Goal: Task Accomplishment & Management: Use online tool/utility

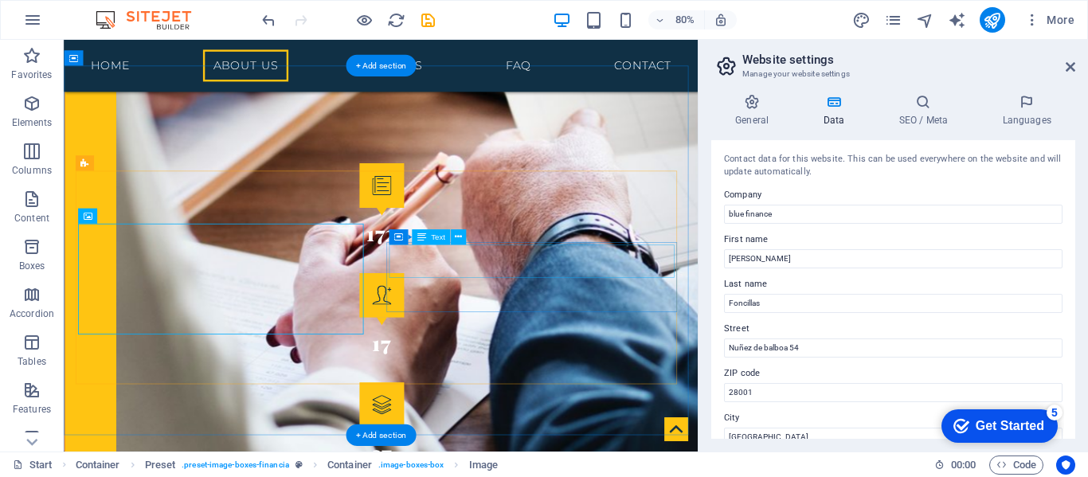
scroll to position [2200, 0]
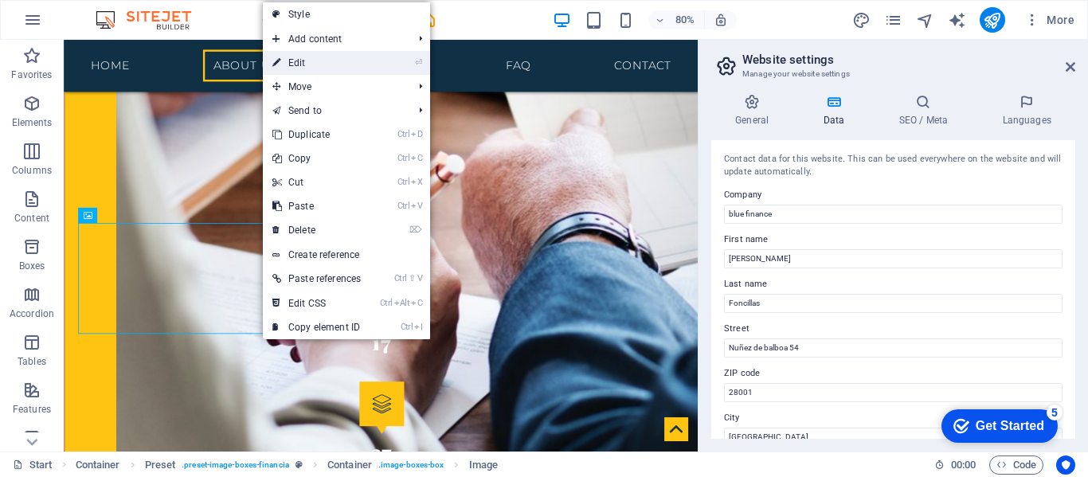
click at [293, 57] on link "⏎ Edit" at bounding box center [317, 63] width 108 height 24
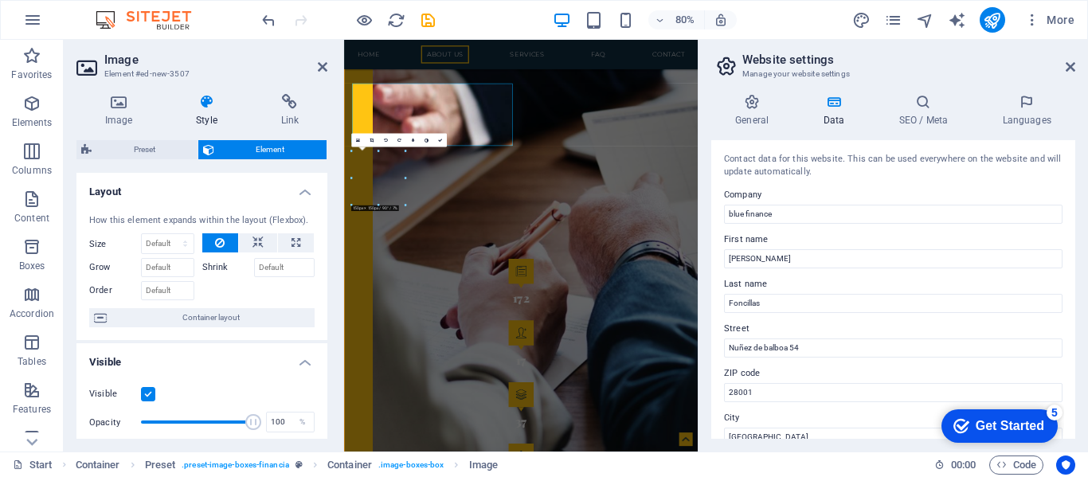
scroll to position [2332, 0]
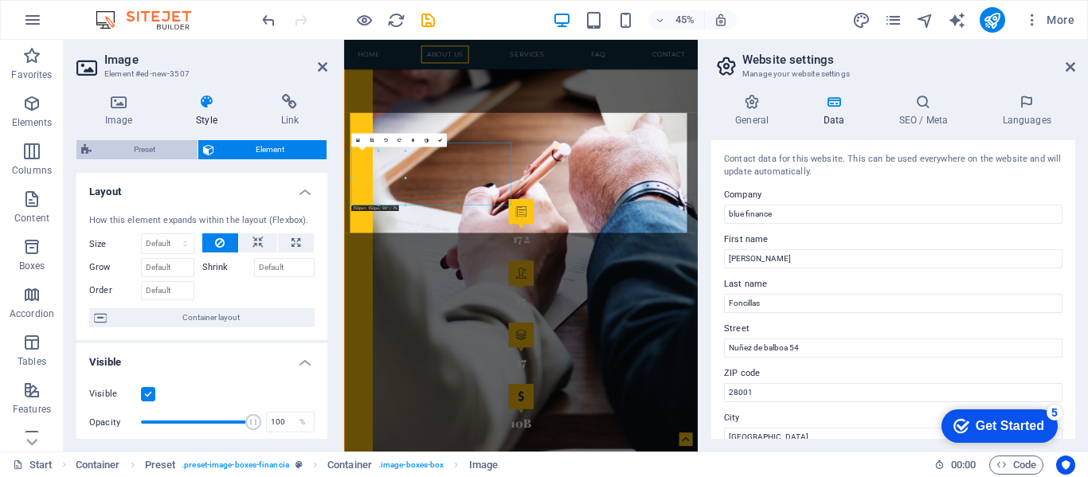
click at [158, 151] on span "Preset" at bounding box center [144, 149] width 96 height 19
select select "px"
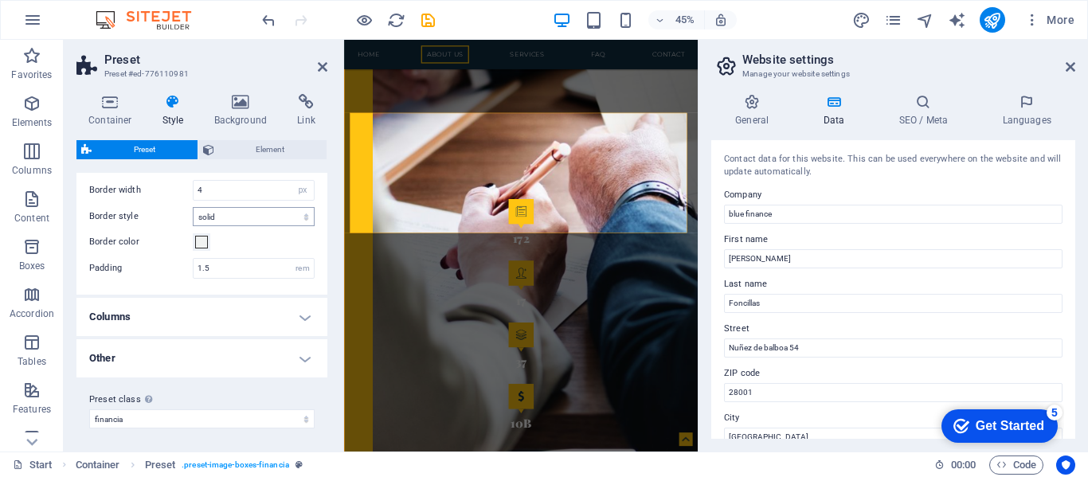
scroll to position [65, 0]
click at [221, 317] on h4 "Columns" at bounding box center [201, 314] width 251 height 38
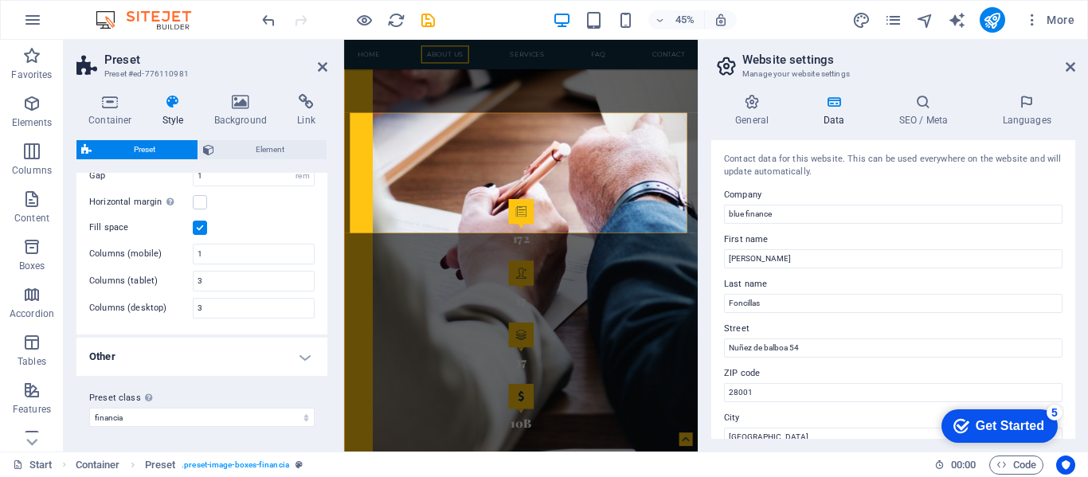
scroll to position [241, 0]
click at [205, 283] on input "3" at bounding box center [254, 280] width 120 height 19
click at [202, 283] on input "3" at bounding box center [254, 280] width 120 height 19
drag, startPoint x: 203, startPoint y: 280, endPoint x: 183, endPoint y: 277, distance: 20.1
click at [183, 277] on div "Columns (tablet) 3" at bounding box center [201, 280] width 225 height 21
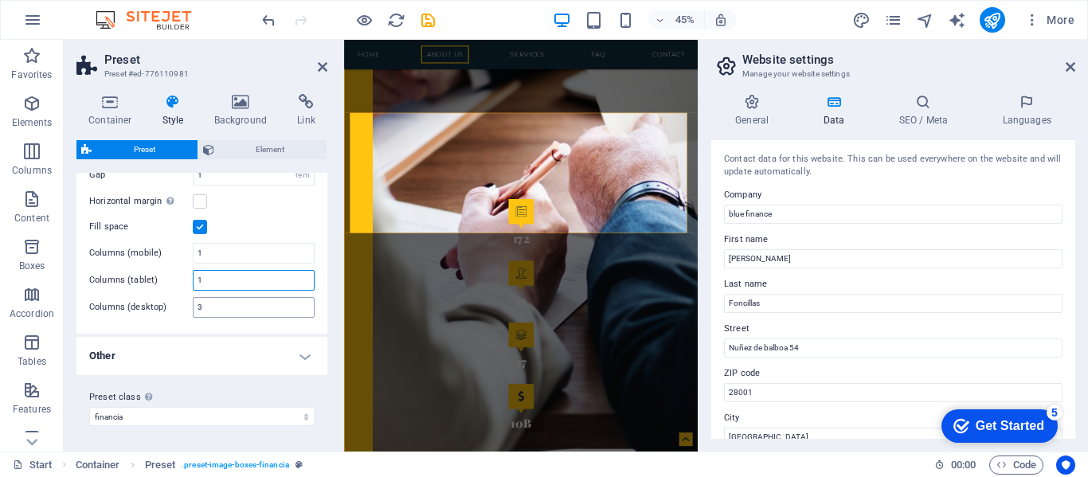
type input "1"
click at [213, 306] on input "3" at bounding box center [254, 307] width 120 height 19
drag, startPoint x: 213, startPoint y: 306, endPoint x: 193, endPoint y: 303, distance: 21.0
click at [193, 303] on div "3" at bounding box center [254, 307] width 122 height 21
type input "1"
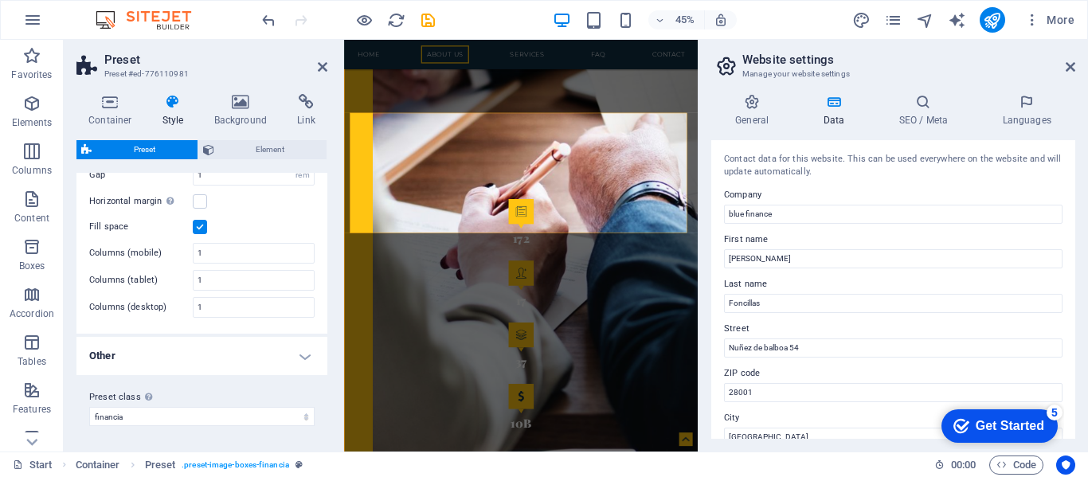
click at [236, 342] on h4 "Other" at bounding box center [201, 356] width 251 height 38
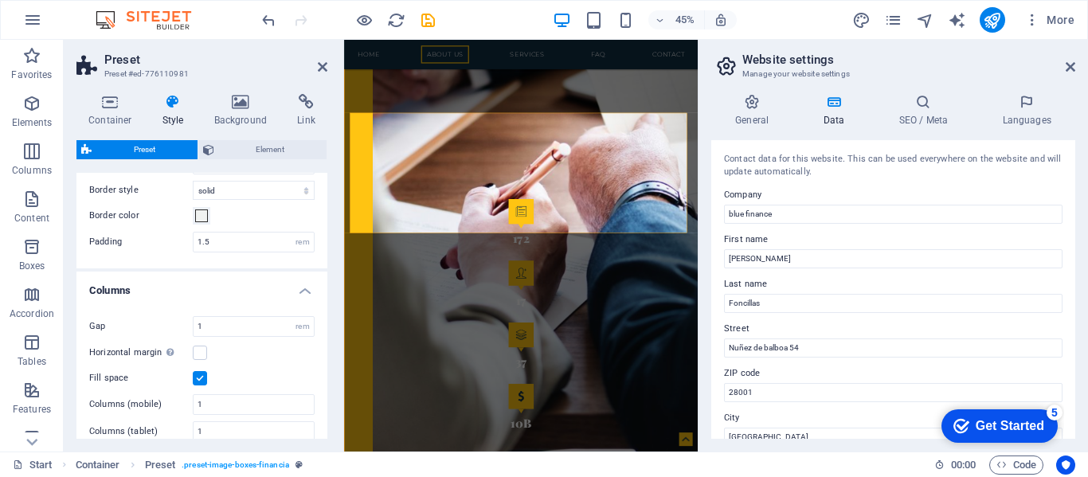
scroll to position [0, 0]
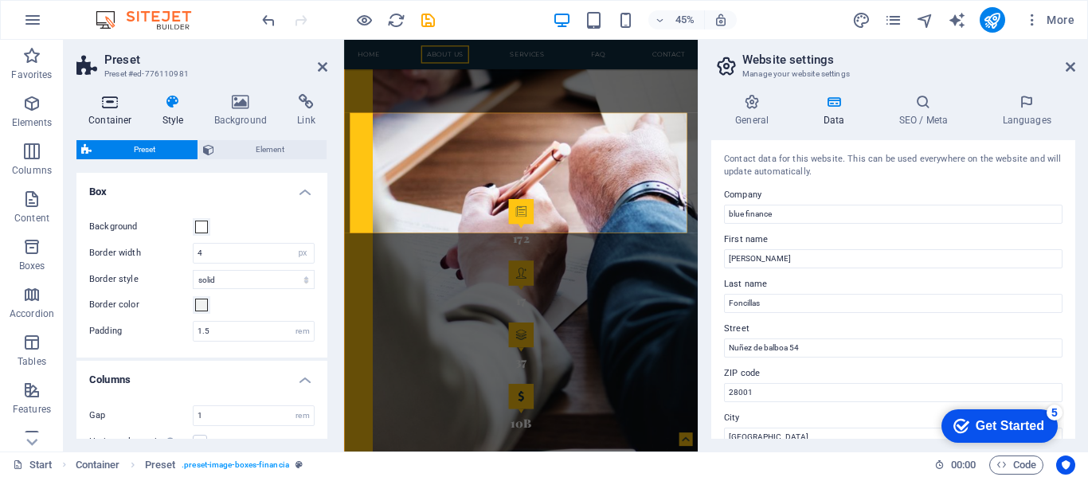
click at [115, 101] on icon at bounding box center [110, 102] width 68 height 16
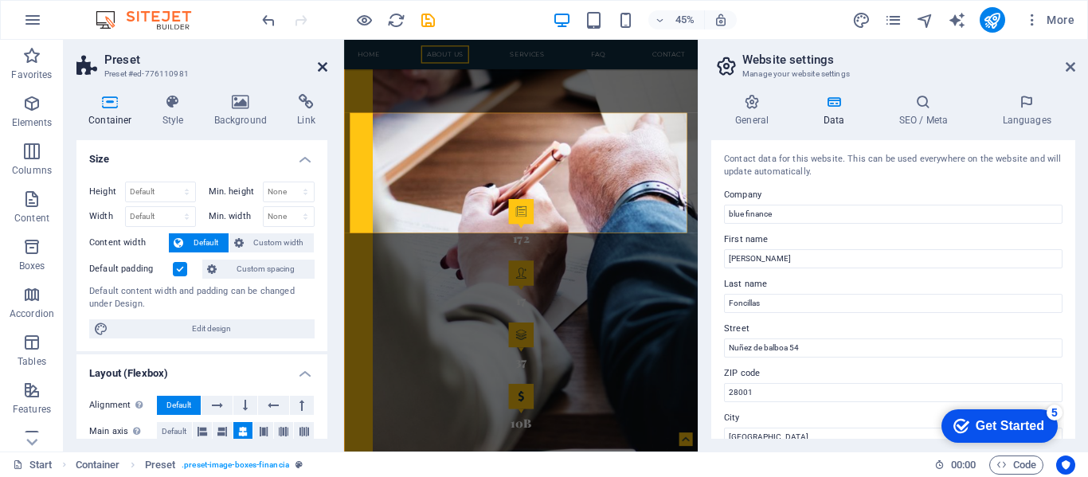
click at [321, 62] on icon at bounding box center [323, 67] width 10 height 13
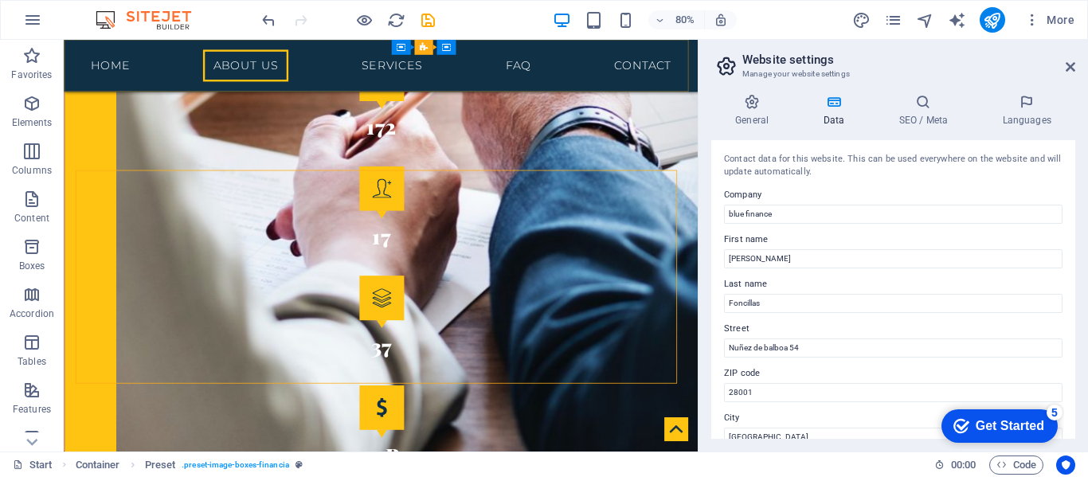
scroll to position [2200, 0]
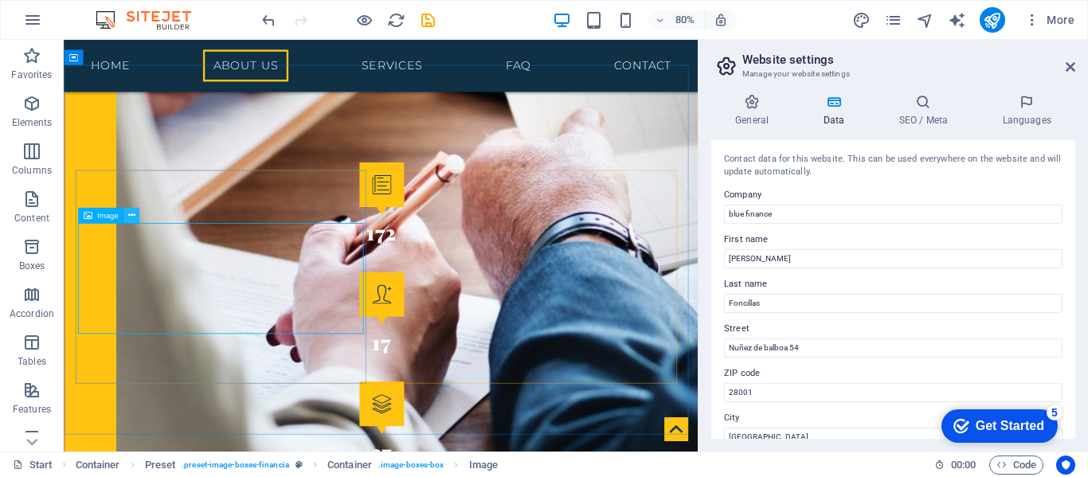
click at [133, 213] on icon at bounding box center [131, 216] width 7 height 14
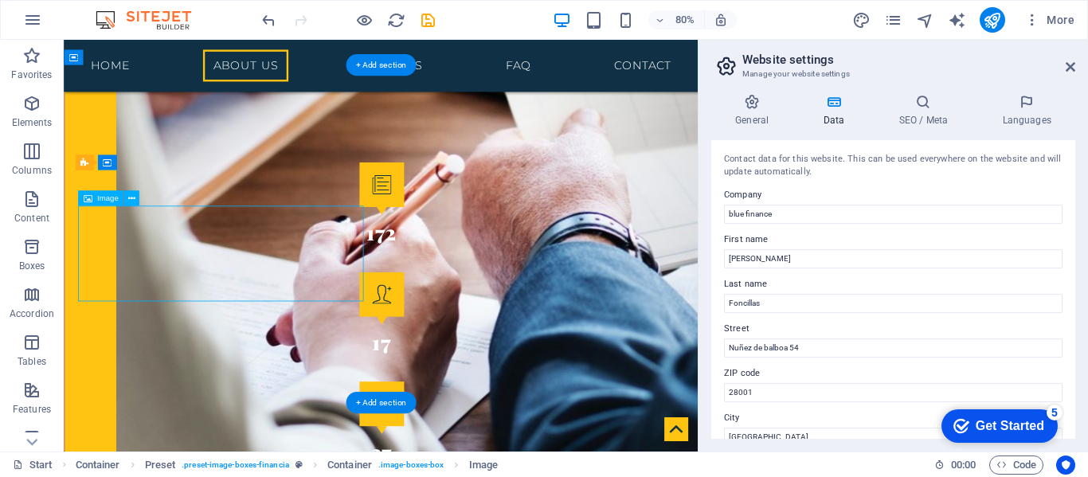
drag, startPoint x: 436, startPoint y: 287, endPoint x: 361, endPoint y: 289, distance: 74.9
click at [104, 196] on span "Image" at bounding box center [108, 199] width 22 height 8
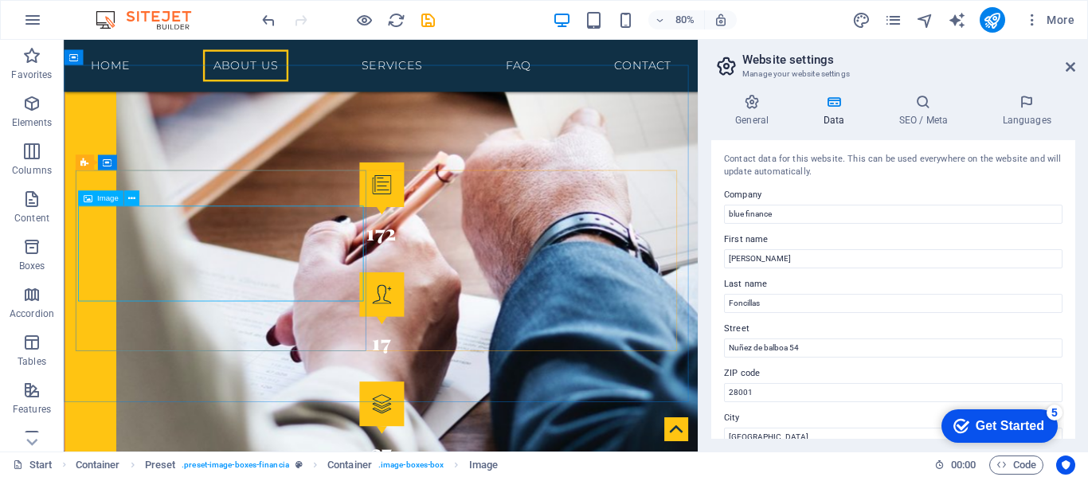
scroll to position [2332, 0]
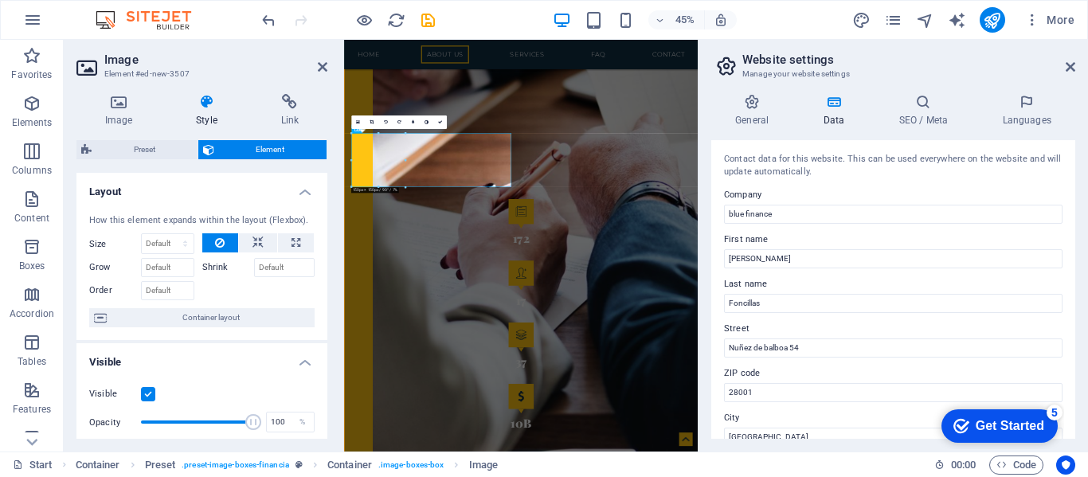
click at [104, 196] on h4 "Layout" at bounding box center [201, 187] width 251 height 29
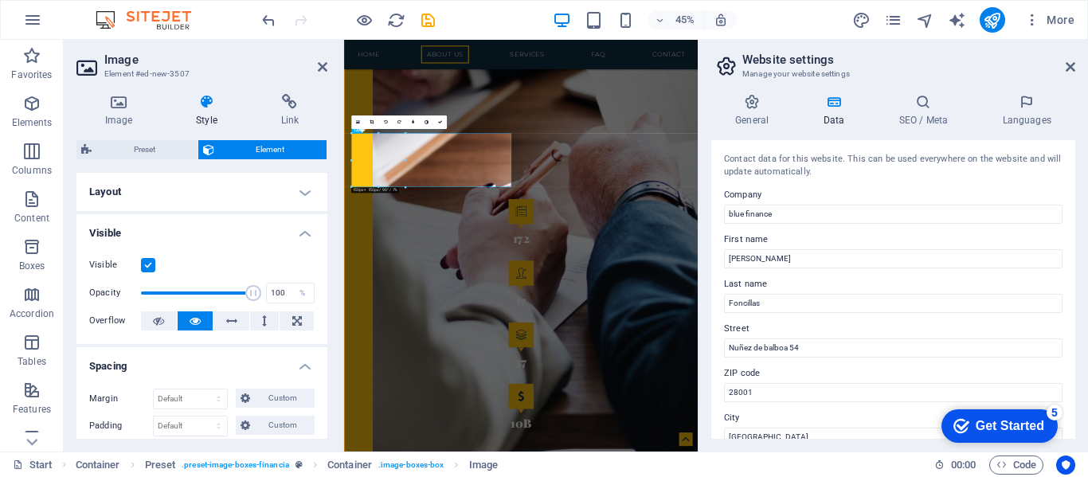
click at [166, 198] on h4 "Layout" at bounding box center [201, 192] width 251 height 38
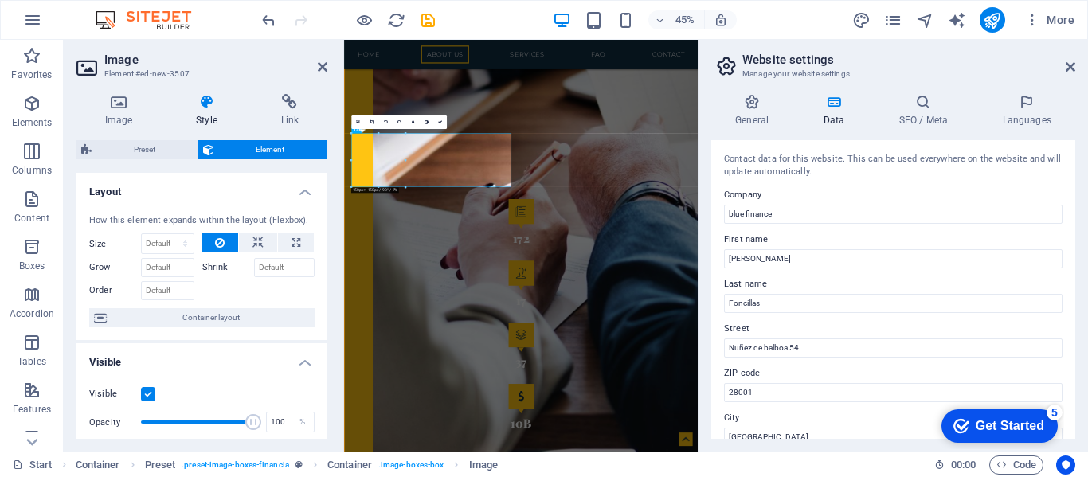
click at [303, 186] on h4 "Layout" at bounding box center [201, 187] width 251 height 29
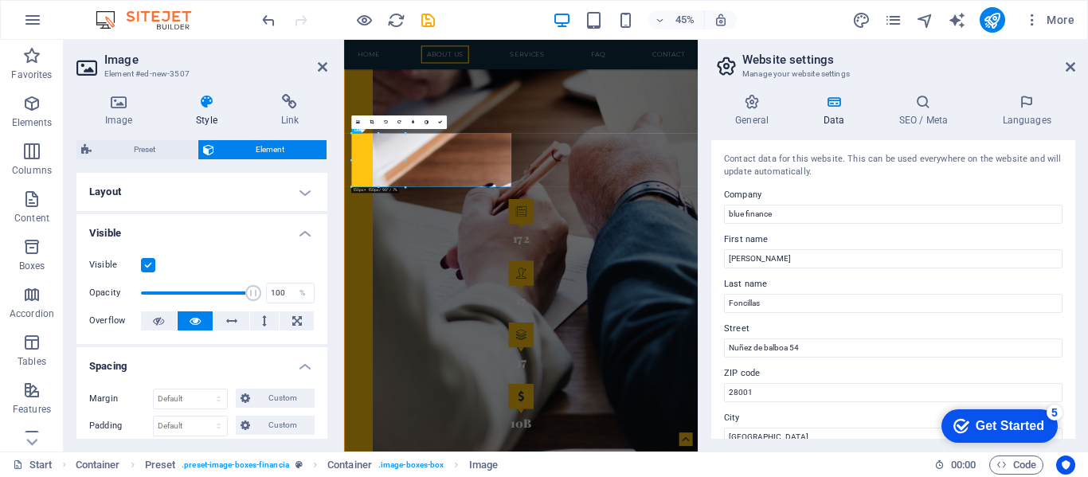
click at [304, 233] on h4 "Visible" at bounding box center [201, 228] width 251 height 29
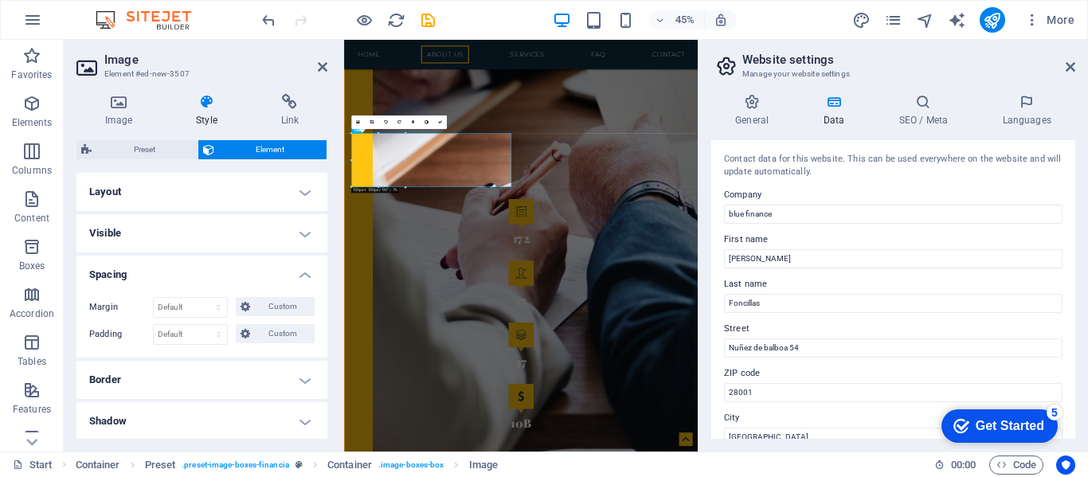
click at [304, 272] on h4 "Spacing" at bounding box center [201, 270] width 251 height 29
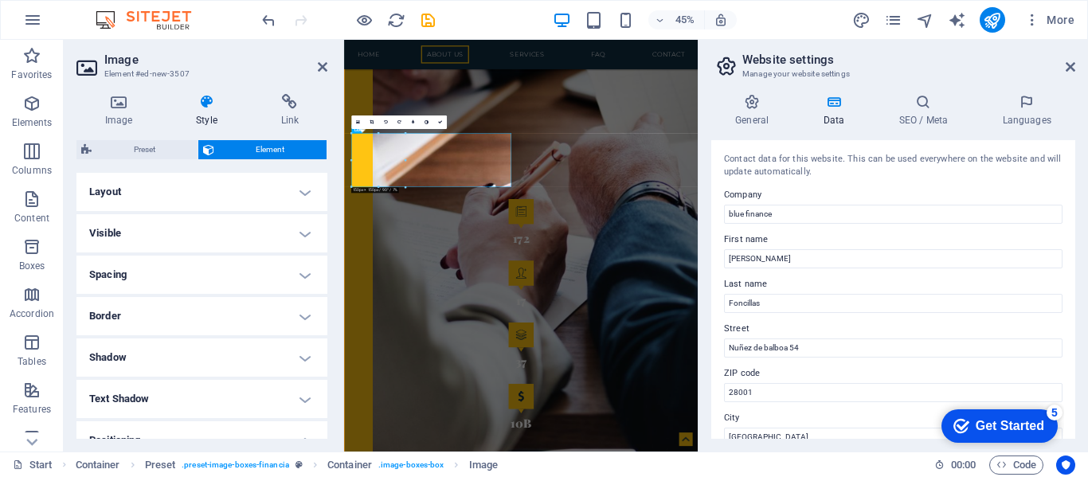
click at [304, 272] on h4 "Spacing" at bounding box center [201, 275] width 251 height 38
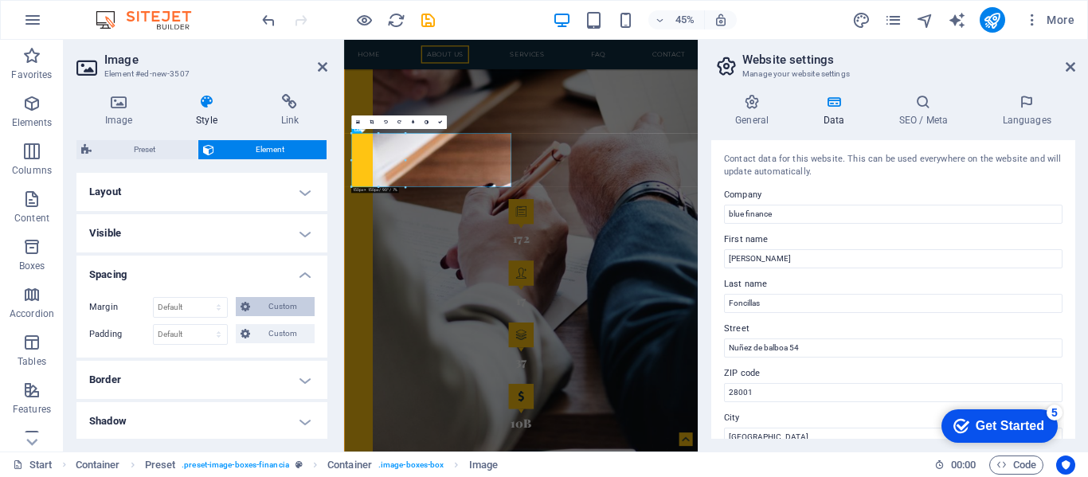
click at [281, 301] on span "Custom" at bounding box center [282, 306] width 55 height 19
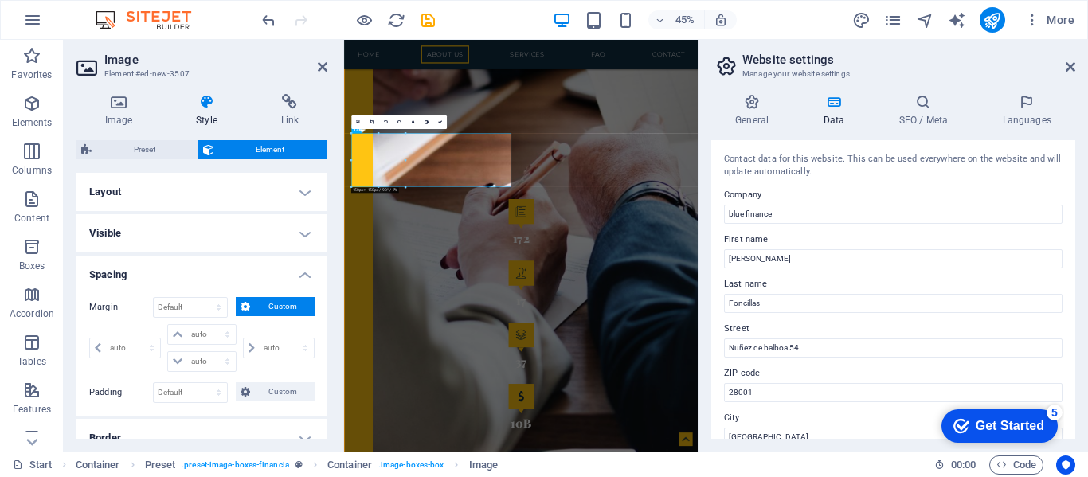
click at [305, 274] on h4 "Spacing" at bounding box center [201, 270] width 251 height 29
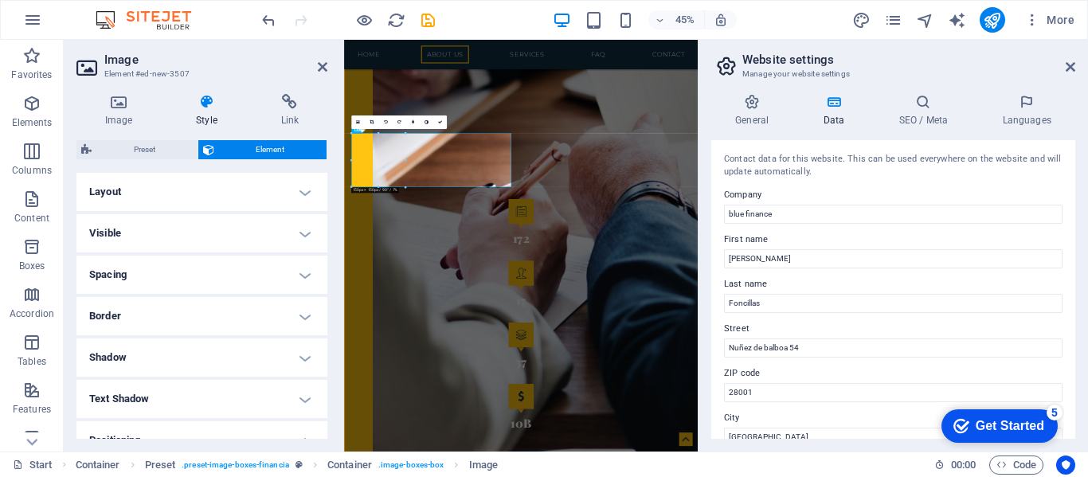
click at [304, 313] on h4 "Border" at bounding box center [201, 316] width 251 height 38
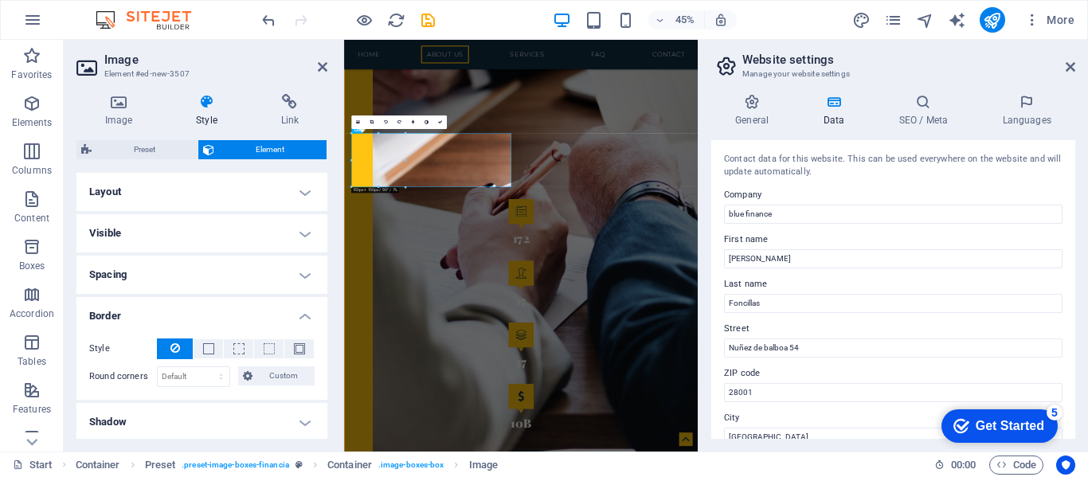
click at [304, 313] on h4 "Border" at bounding box center [201, 311] width 251 height 29
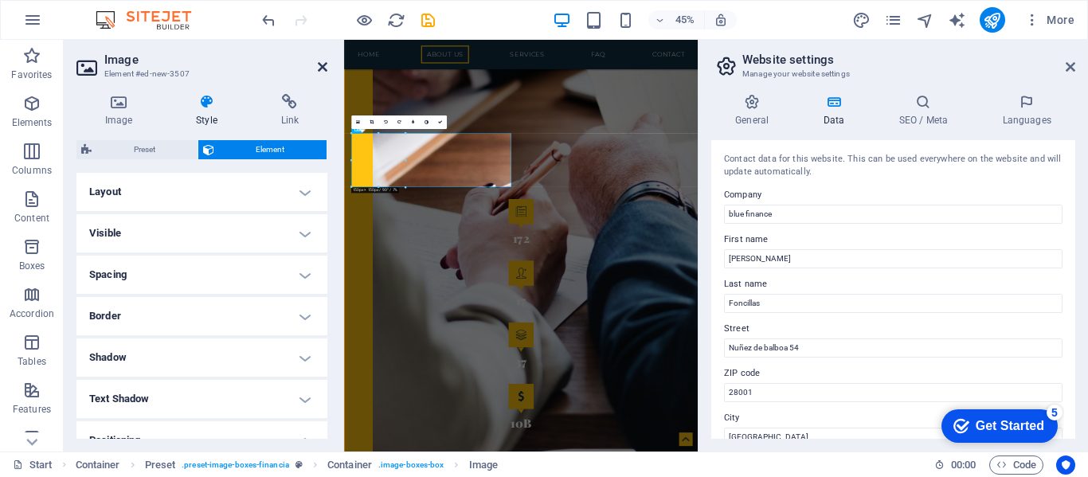
click at [319, 63] on icon at bounding box center [323, 67] width 10 height 13
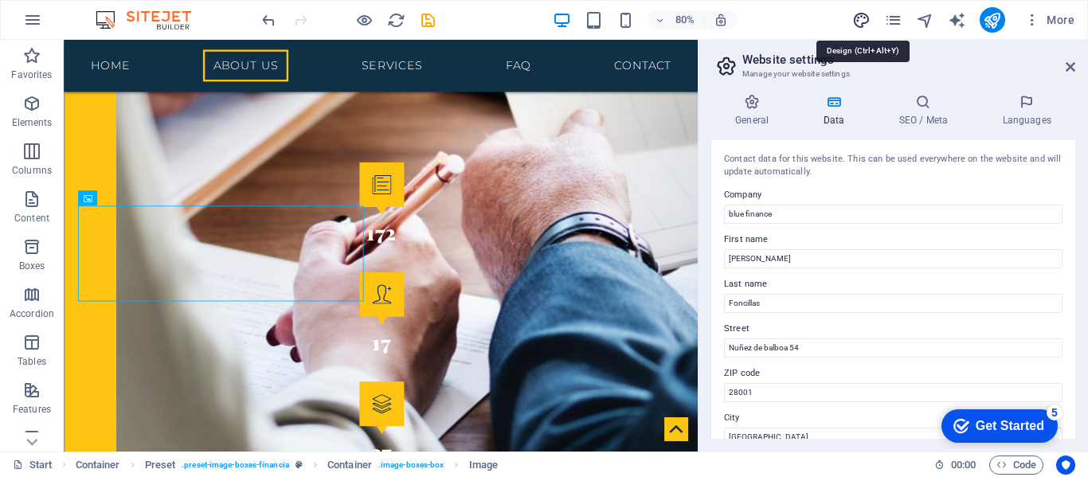
click at [865, 17] on icon "design" at bounding box center [861, 20] width 18 height 18
select select "rem"
select select "300"
select select "px"
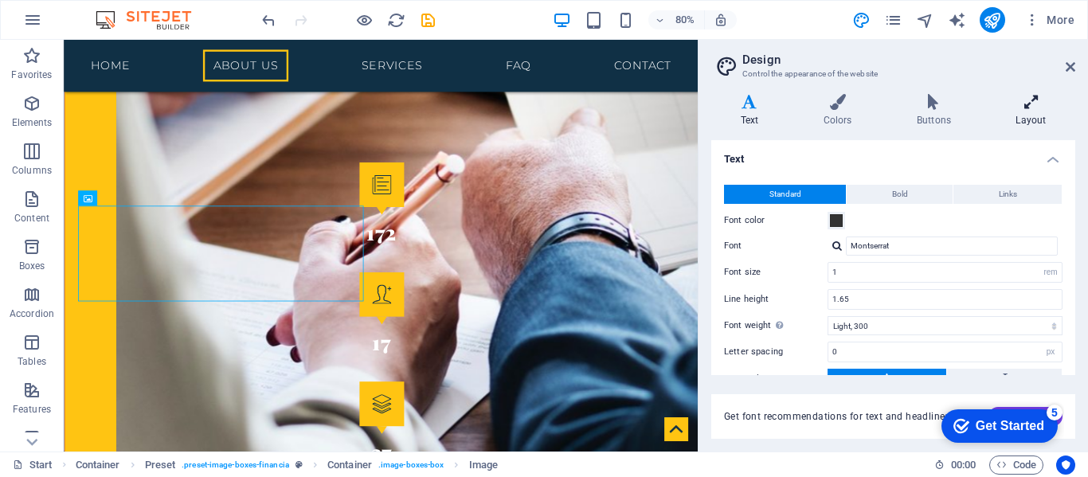
click at [1038, 108] on icon at bounding box center [1031, 102] width 88 height 16
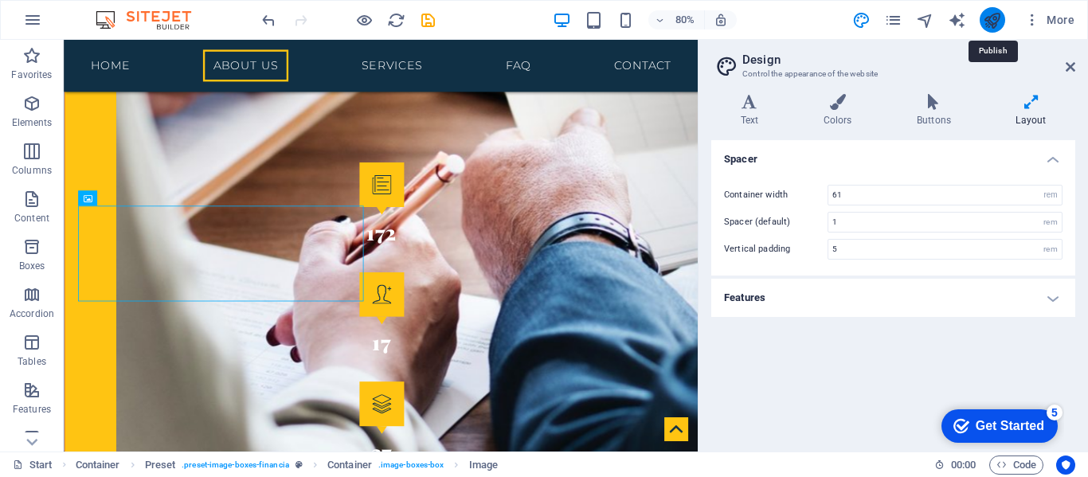
click at [992, 23] on icon "publish" at bounding box center [992, 20] width 18 height 18
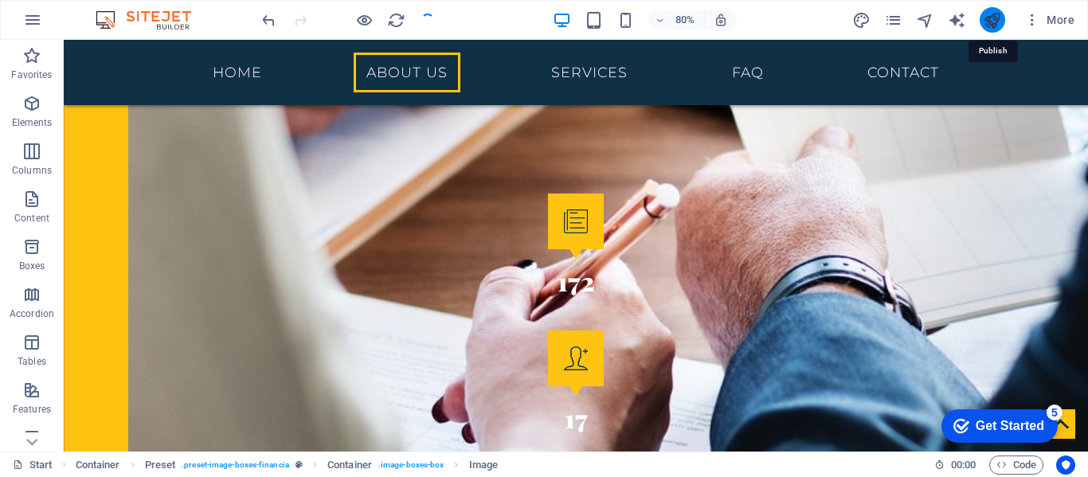
scroll to position [2116, 0]
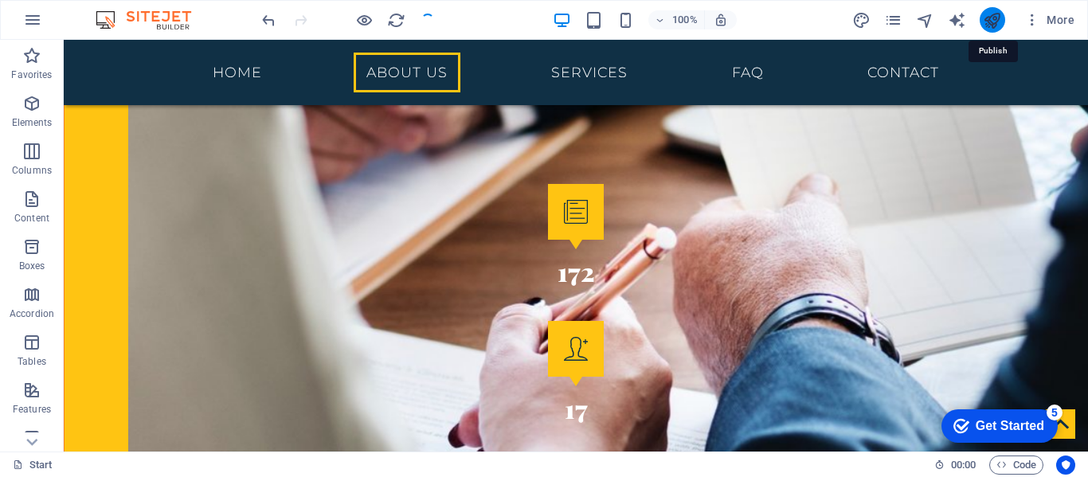
click at [992, 23] on icon "publish" at bounding box center [992, 20] width 18 height 18
click at [864, 21] on icon "design" at bounding box center [861, 20] width 18 height 18
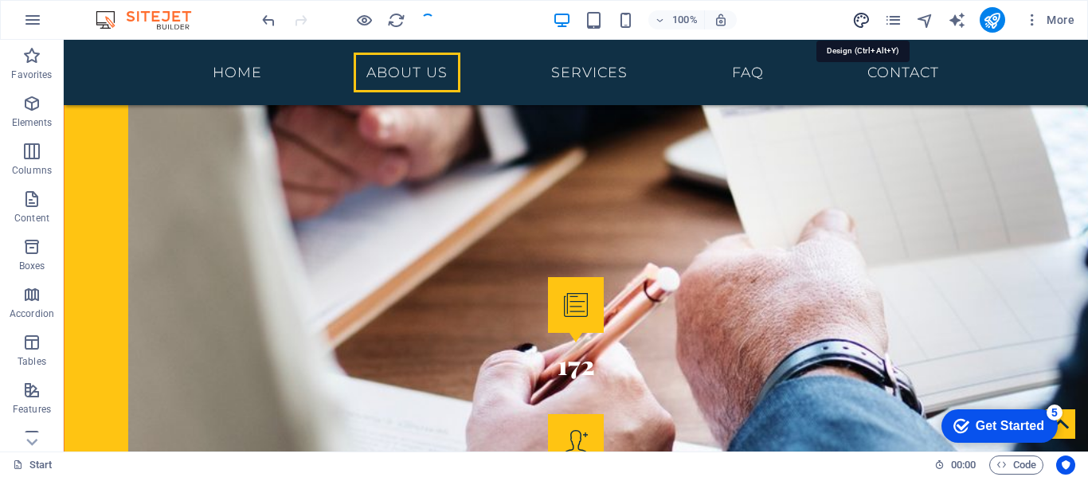
scroll to position [2200, 0]
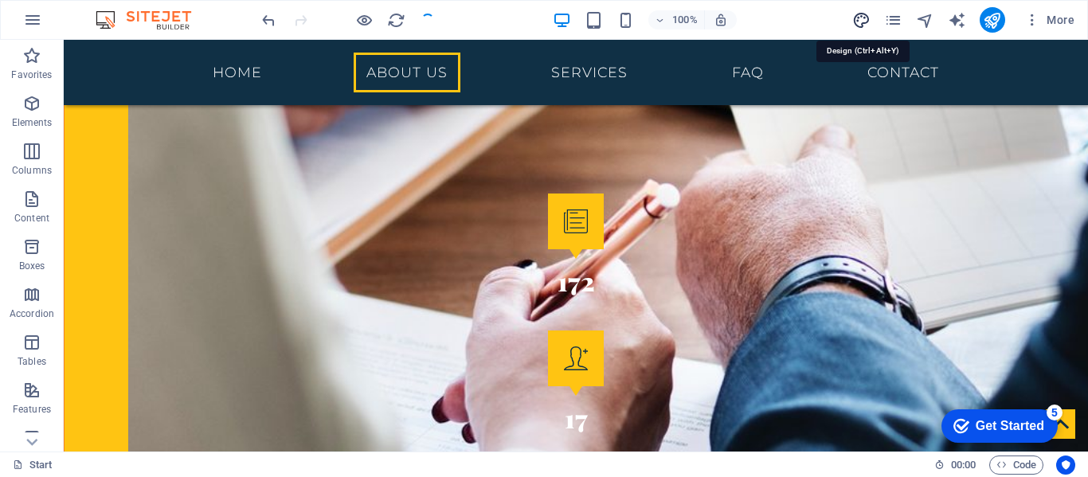
select select "rem"
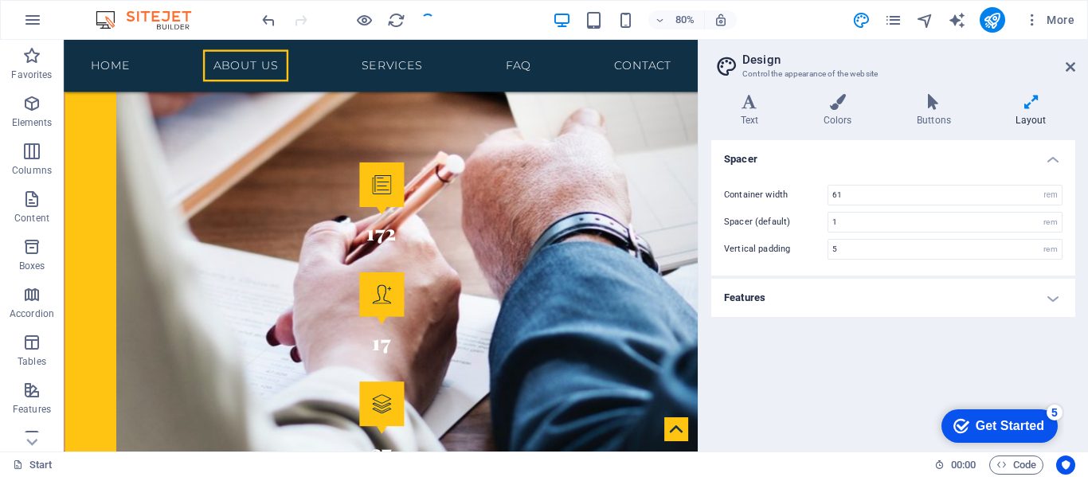
click at [905, 303] on h4 "Features" at bounding box center [893, 298] width 364 height 38
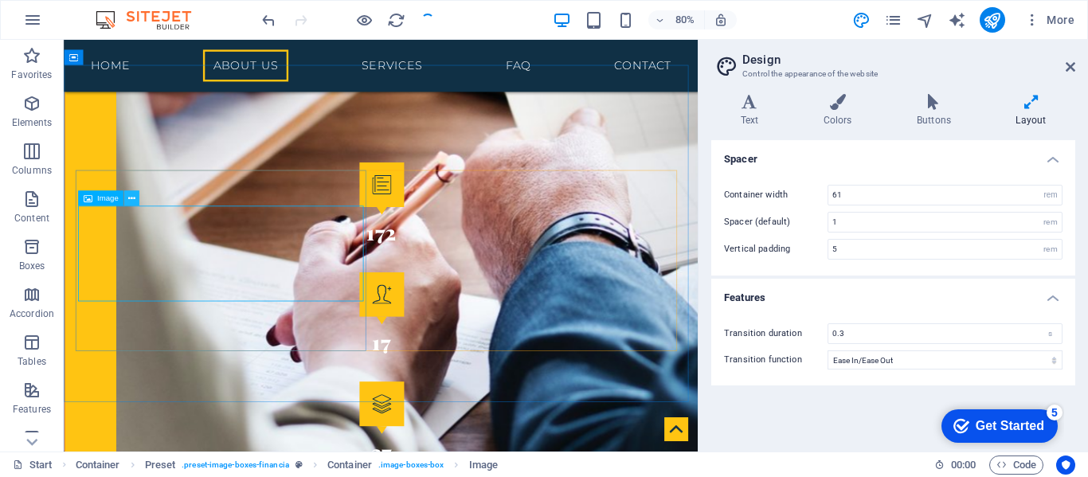
click at [132, 199] on icon at bounding box center [131, 199] width 7 height 14
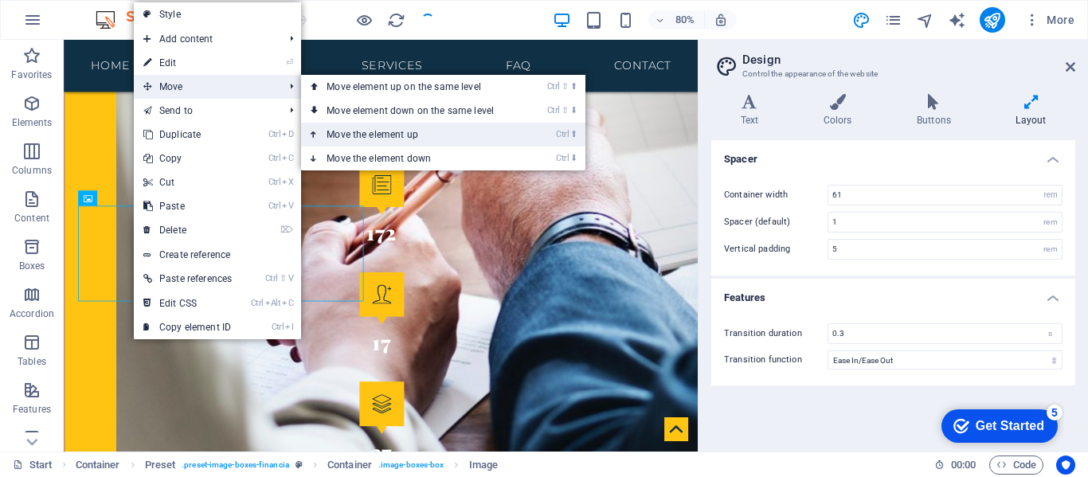
click at [433, 134] on link "Ctrl ⬆ Move the element up" at bounding box center [413, 135] width 225 height 24
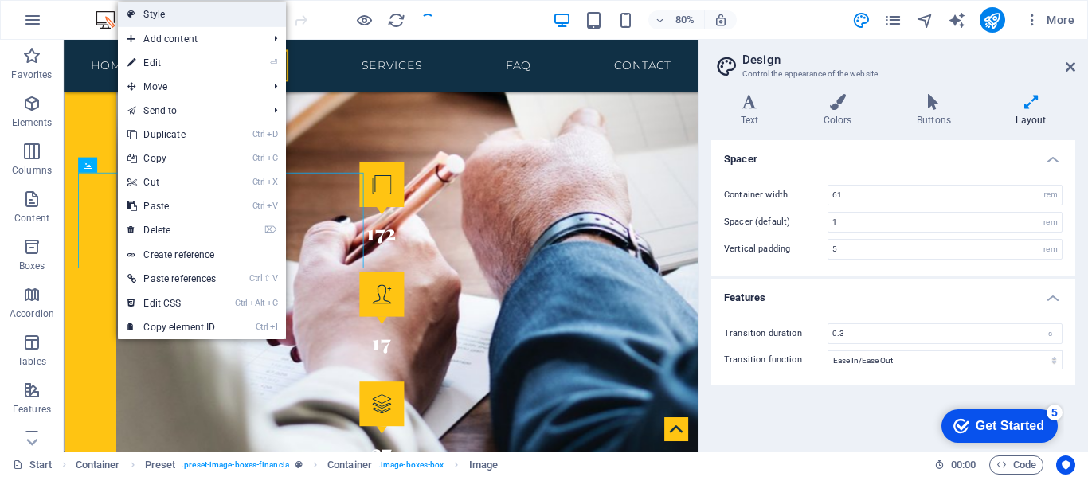
click at [158, 12] on link "Style" at bounding box center [201, 14] width 167 height 24
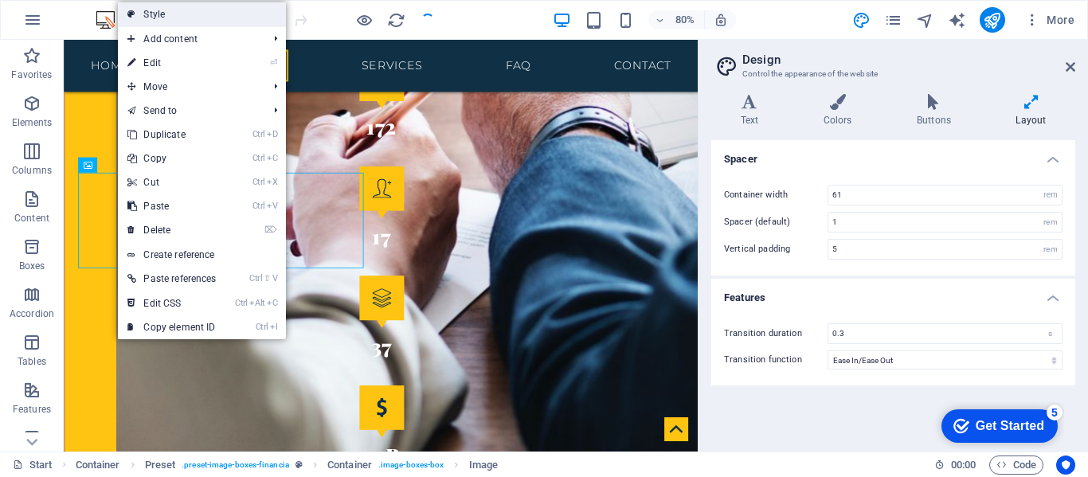
select select "px"
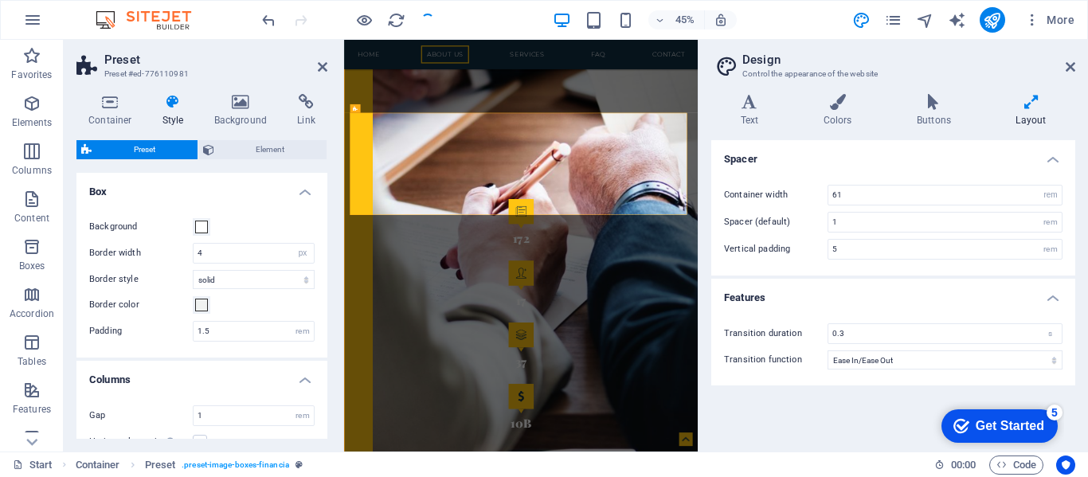
click at [157, 147] on span "Preset" at bounding box center [144, 149] width 96 height 19
click at [299, 191] on h4 "Box" at bounding box center [201, 187] width 251 height 29
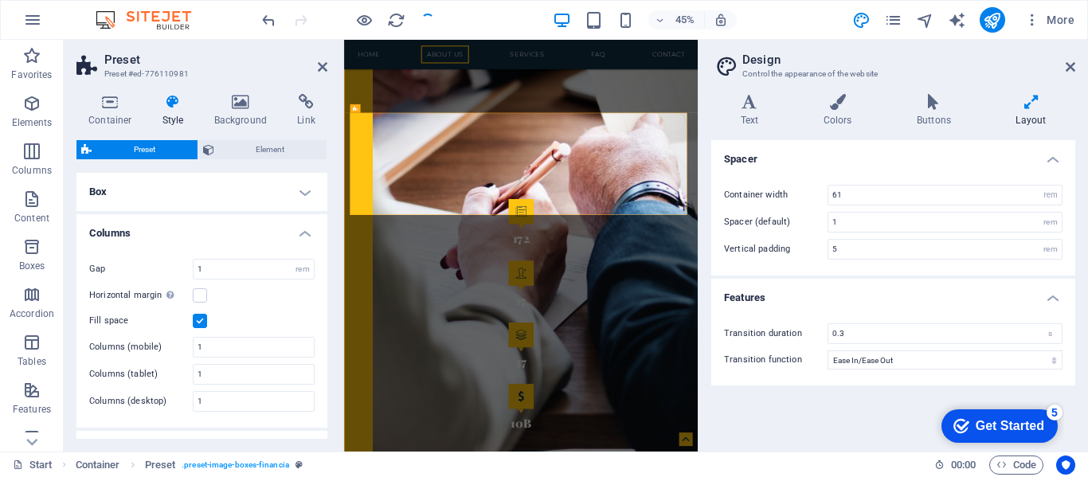
click at [299, 191] on h4 "Box" at bounding box center [201, 192] width 251 height 38
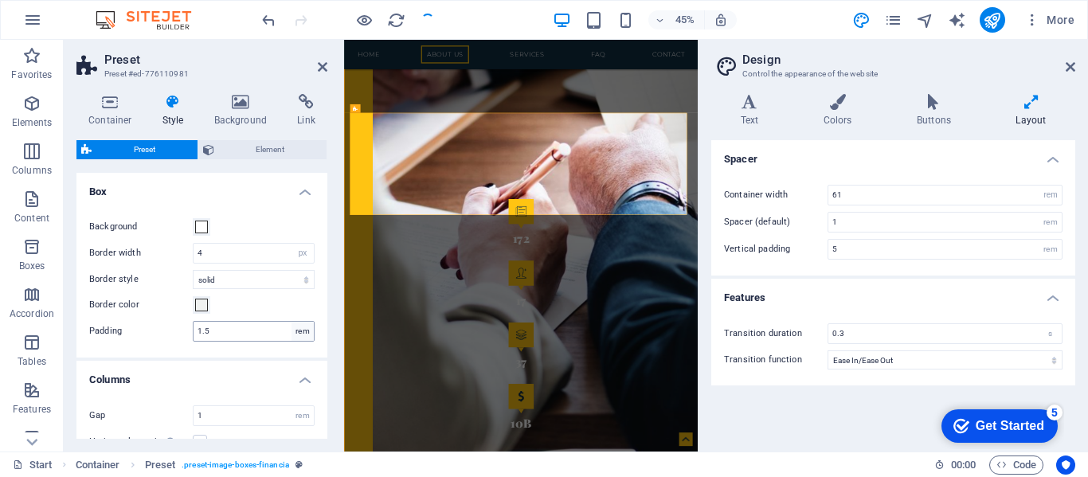
click at [299, 328] on div "rem" at bounding box center [303, 331] width 22 height 19
click at [247, 328] on input "1.5" at bounding box center [254, 331] width 120 height 19
type input "1"
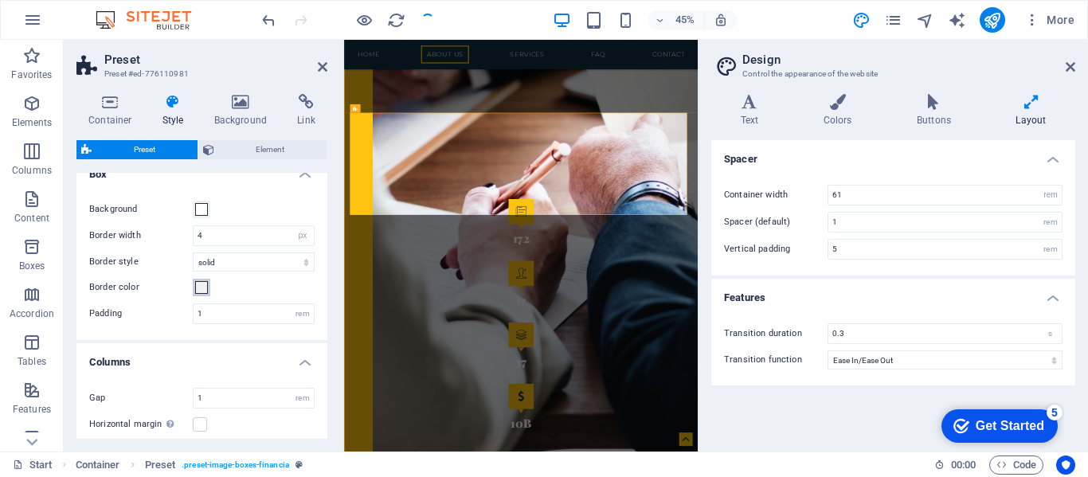
scroll to position [0, 0]
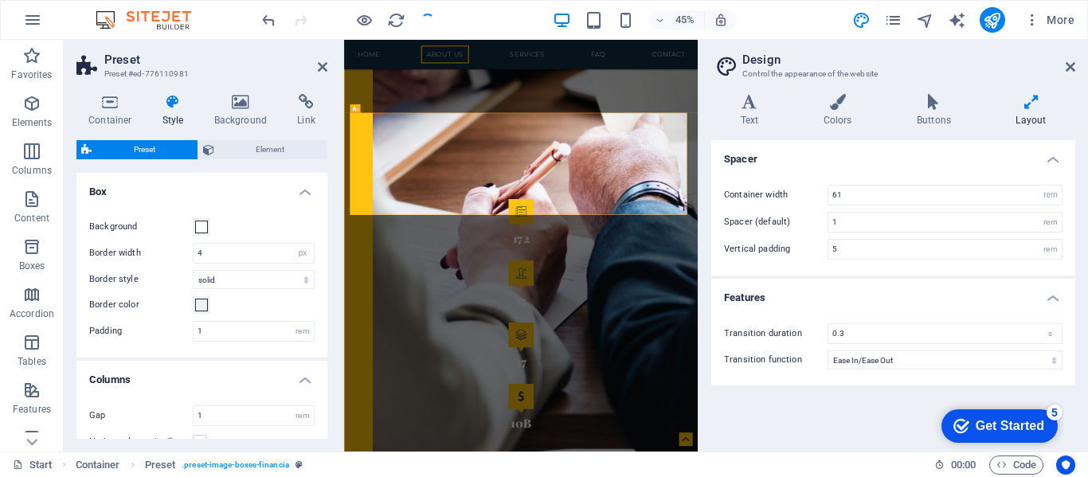
click at [175, 108] on icon at bounding box center [173, 102] width 45 height 16
click at [170, 104] on icon at bounding box center [173, 102] width 45 height 16
click at [249, 143] on span "Element" at bounding box center [271, 149] width 104 height 19
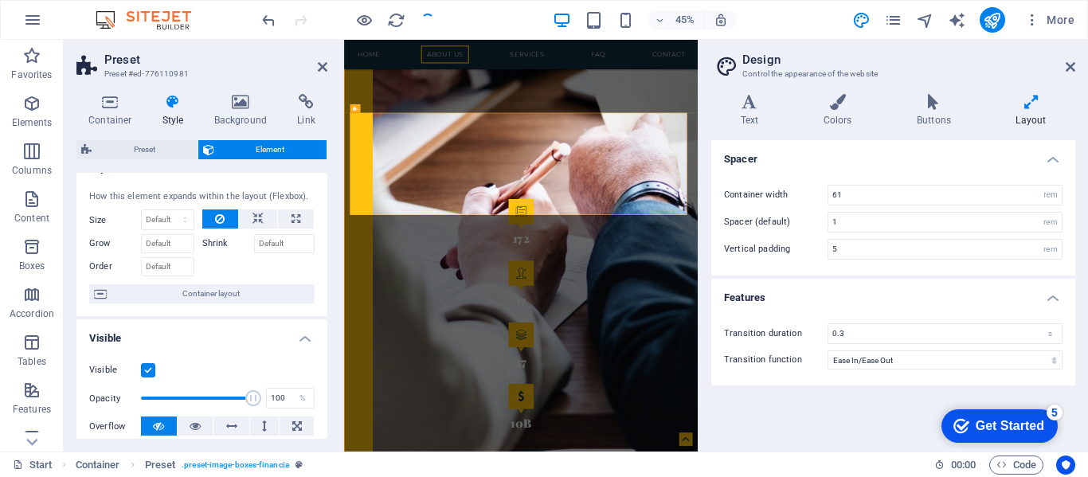
scroll to position [23, 0]
click at [255, 219] on icon at bounding box center [257, 219] width 11 height 19
click at [321, 65] on icon at bounding box center [323, 67] width 10 height 13
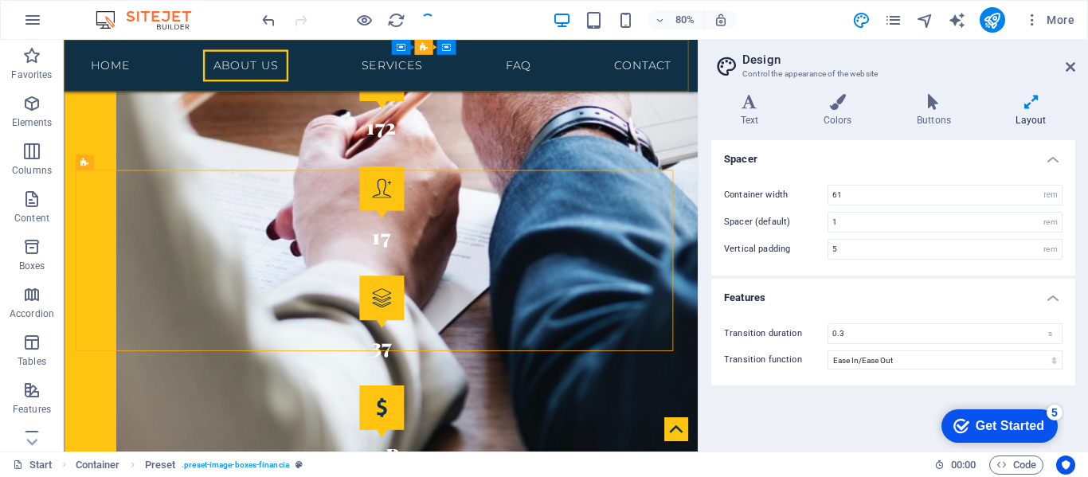
scroll to position [2200, 0]
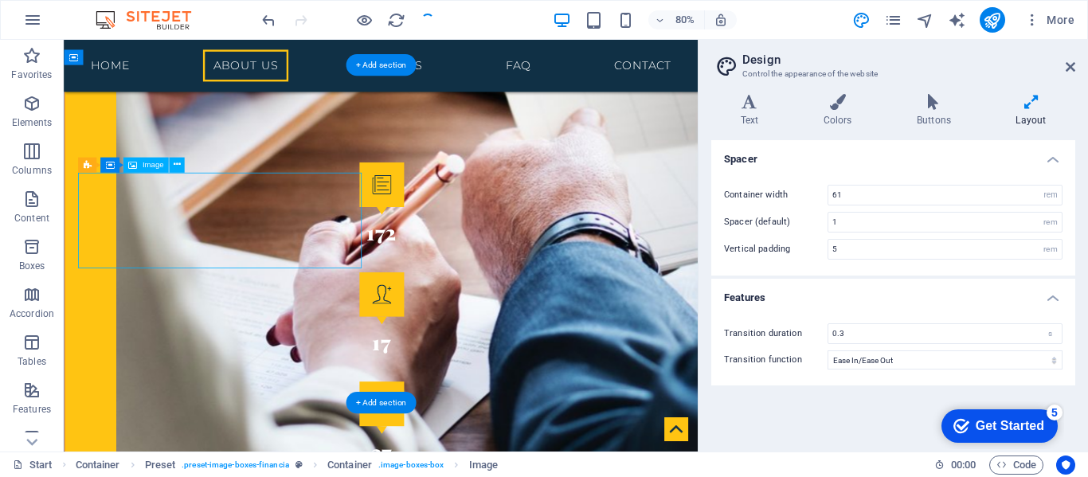
drag, startPoint x: 180, startPoint y: 248, endPoint x: 217, endPoint y: 249, distance: 36.6
drag, startPoint x: 163, startPoint y: 249, endPoint x: 316, endPoint y: 263, distance: 153.5
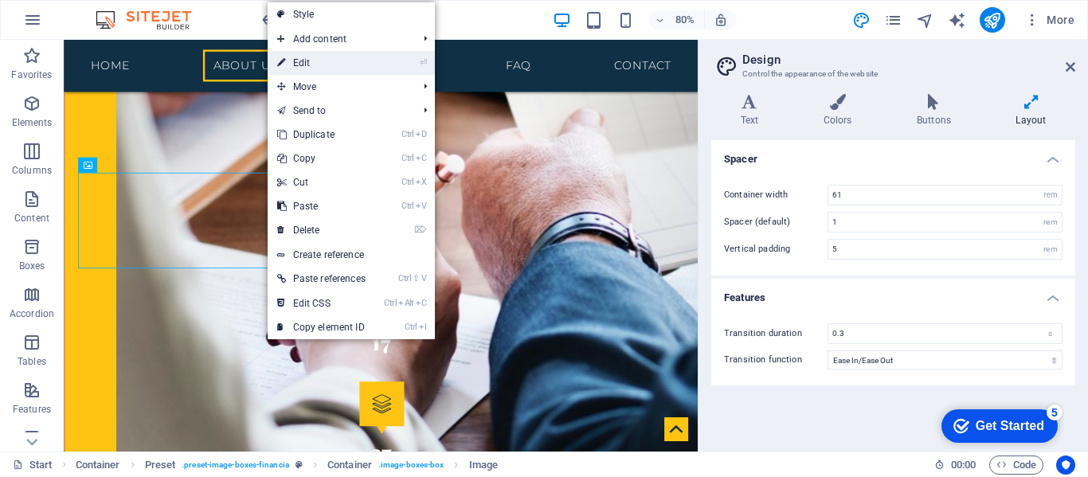
click at [296, 66] on link "⏎ Edit" at bounding box center [322, 63] width 108 height 24
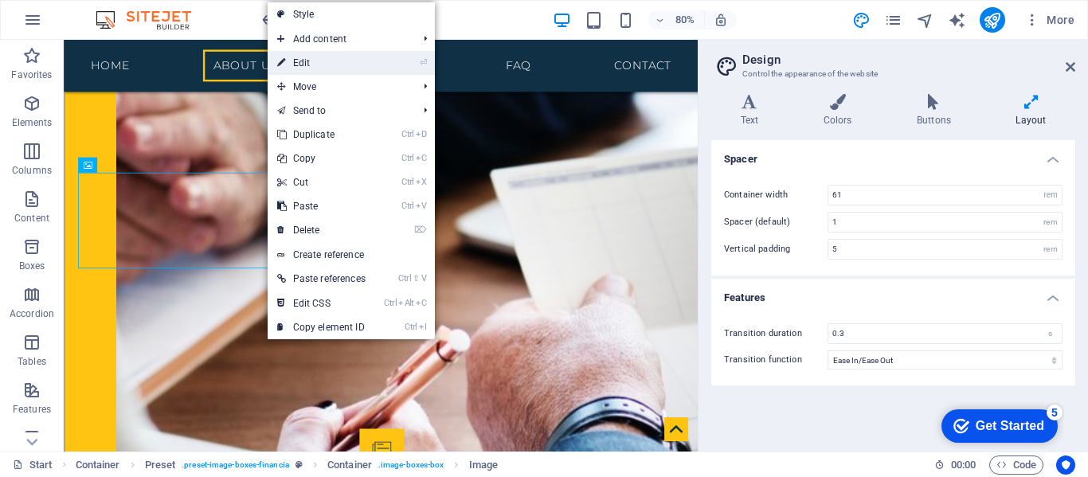
scroll to position [2332, 0]
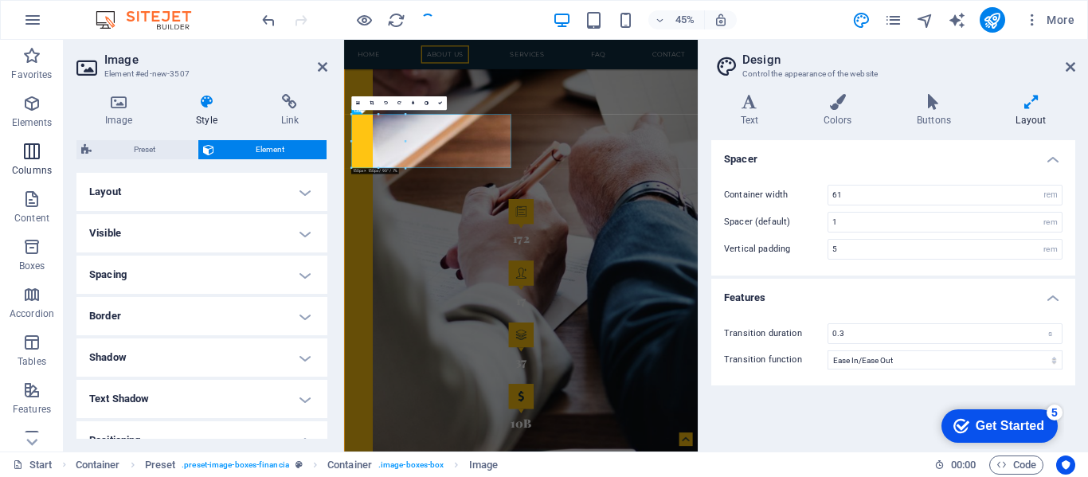
click at [33, 145] on icon "button" at bounding box center [31, 151] width 19 height 19
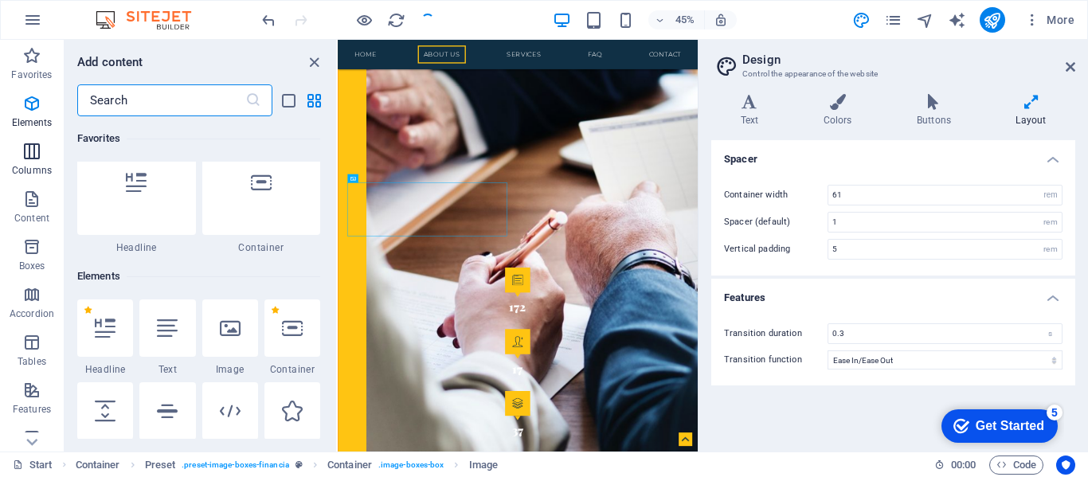
scroll to position [788, 0]
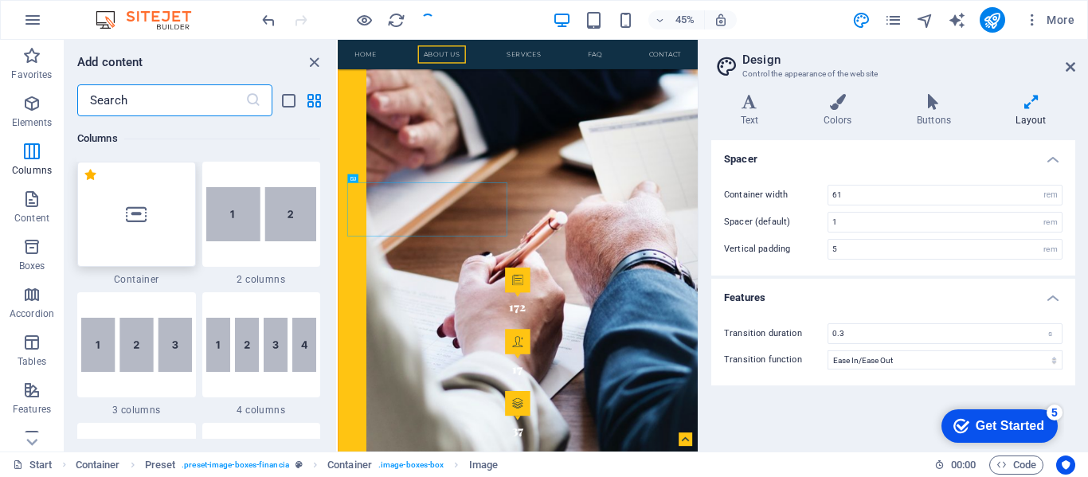
click at [143, 237] on div at bounding box center [136, 214] width 119 height 105
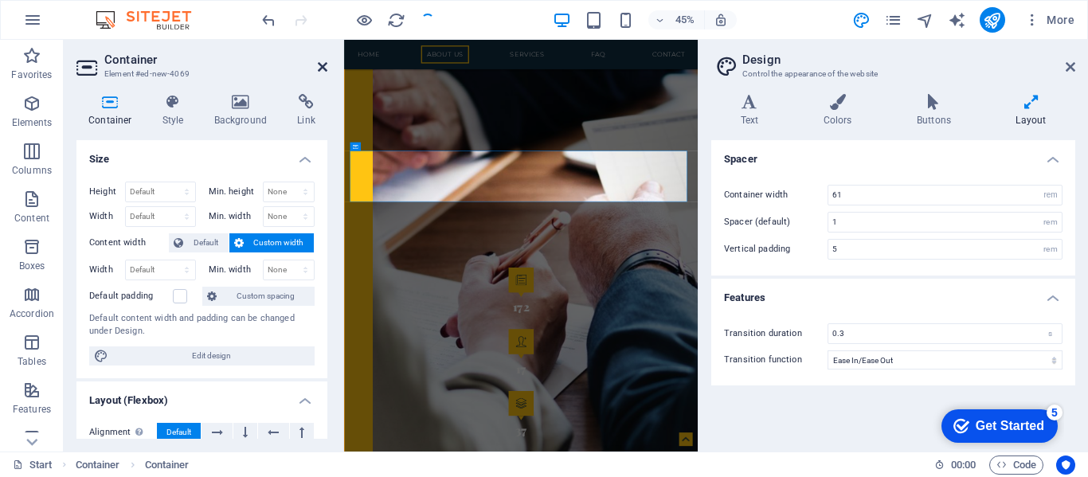
click at [319, 66] on icon at bounding box center [323, 67] width 10 height 13
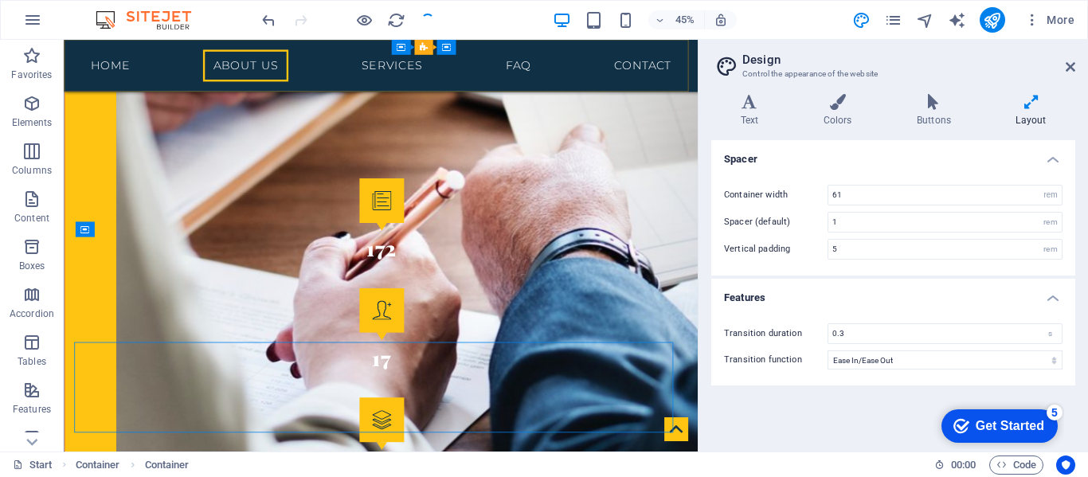
scroll to position [2049, 0]
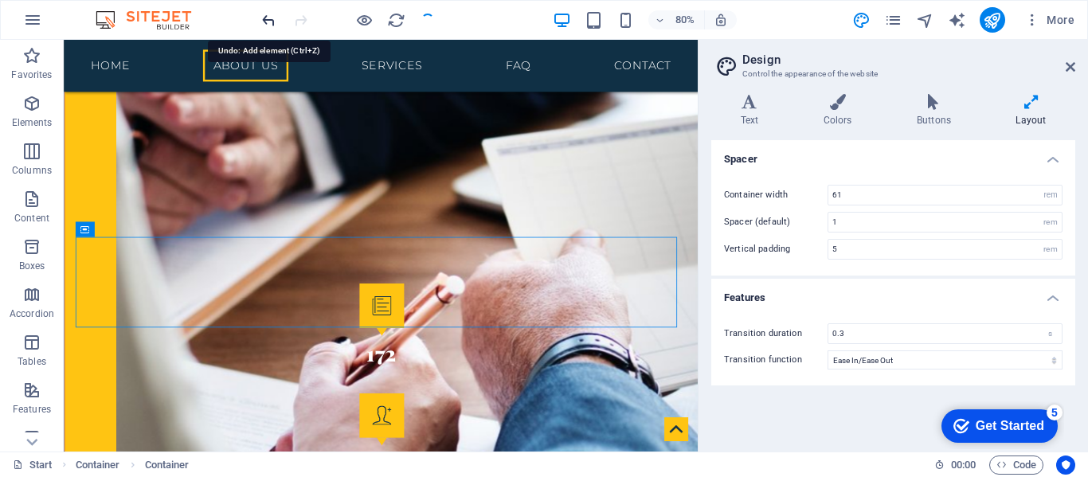
click at [271, 21] on icon "undo" at bounding box center [269, 20] width 18 height 18
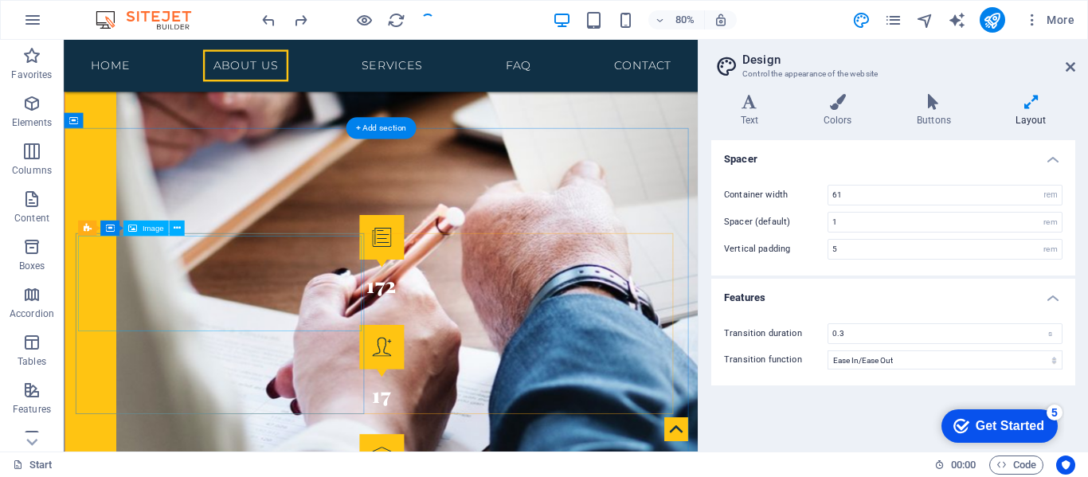
scroll to position [2136, 0]
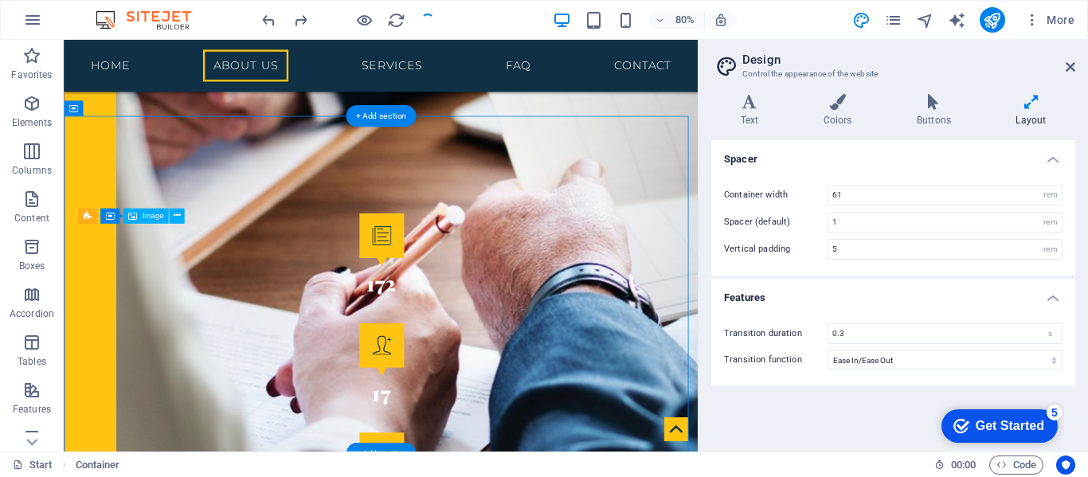
drag, startPoint x: 164, startPoint y: 319, endPoint x: 272, endPoint y: 329, distance: 108.8
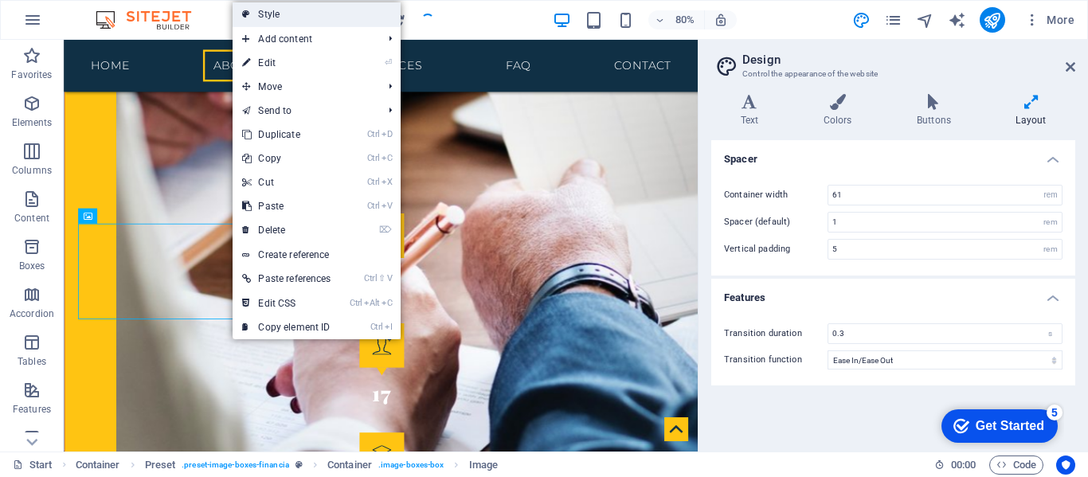
click at [252, 13] on link "Style" at bounding box center [316, 14] width 167 height 24
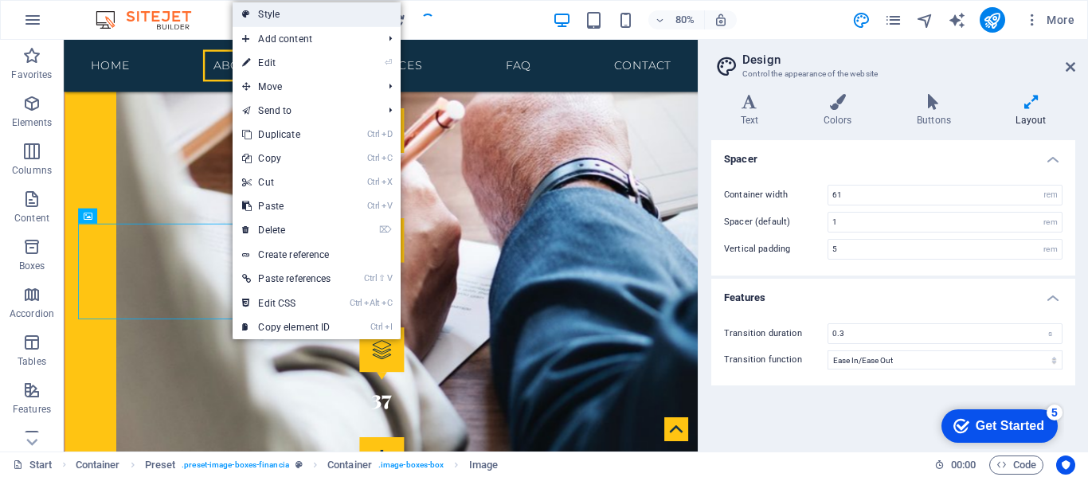
select select "px"
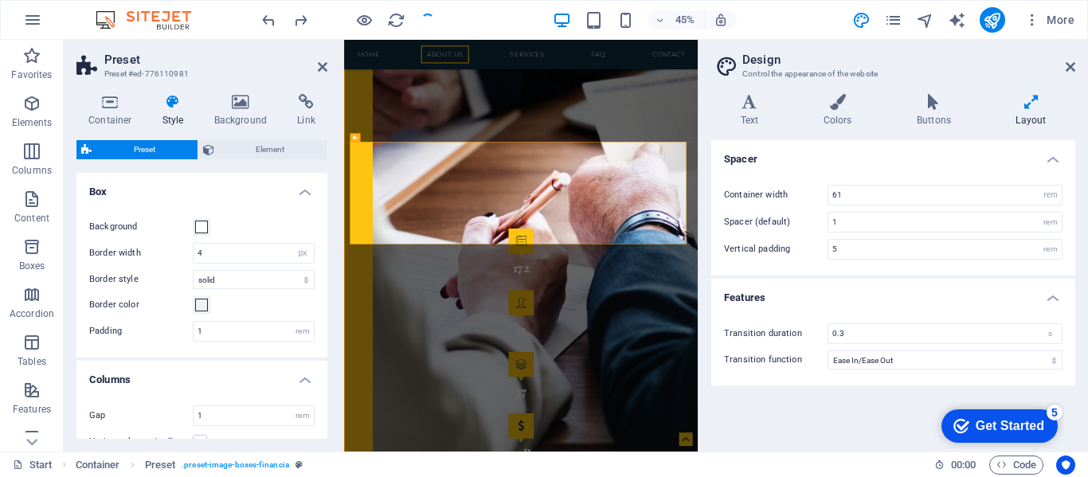
click at [152, 148] on span "Preset" at bounding box center [144, 149] width 96 height 19
click at [111, 108] on icon at bounding box center [110, 102] width 68 height 16
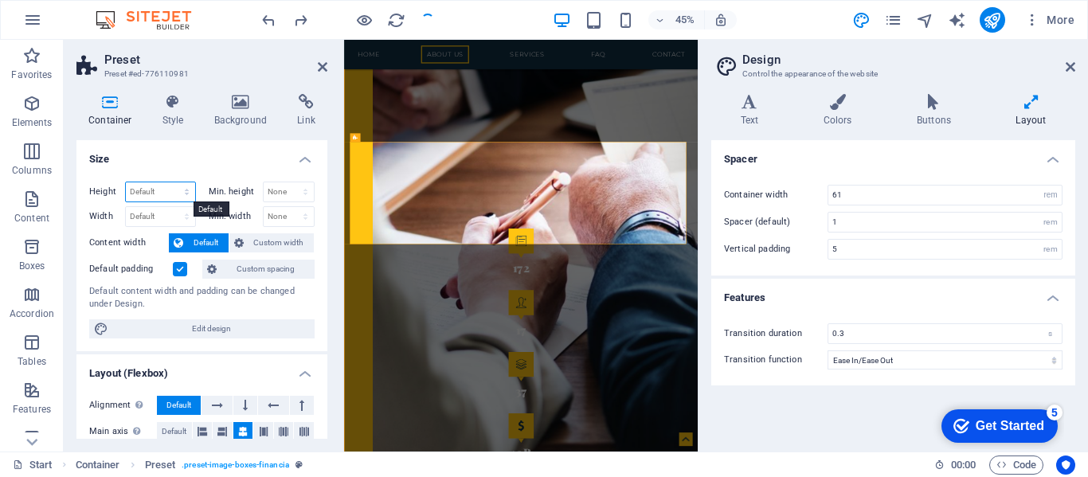
click at [139, 193] on select "Default px rem % vh vw" at bounding box center [160, 191] width 69 height 19
select select "px"
click at [170, 182] on select "Default px rem % vh vw" at bounding box center [160, 191] width 69 height 19
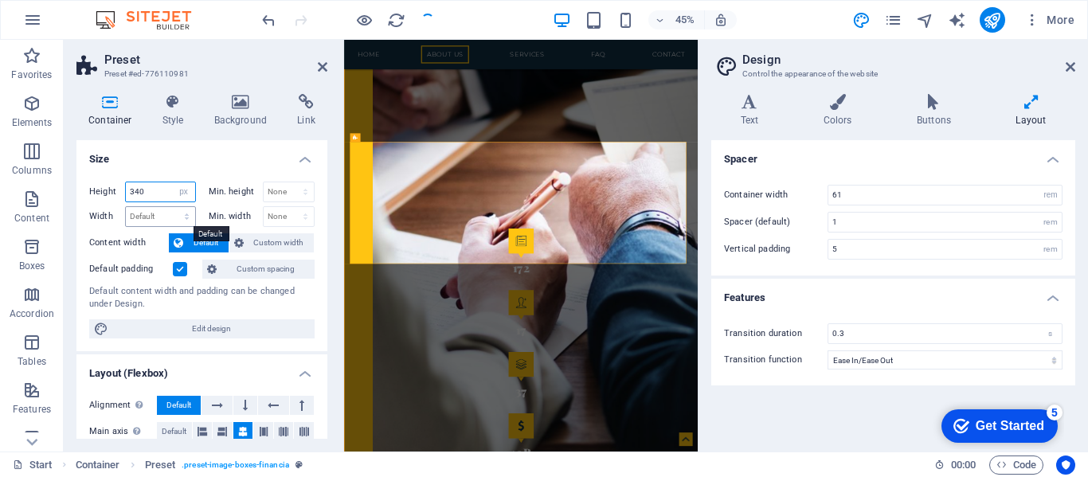
type input "340"
click at [151, 220] on select "Default px rem % em vh vw" at bounding box center [160, 216] width 69 height 19
select select "px"
click at [170, 207] on select "Default px rem % em vh vw" at bounding box center [160, 216] width 69 height 19
type input "300"
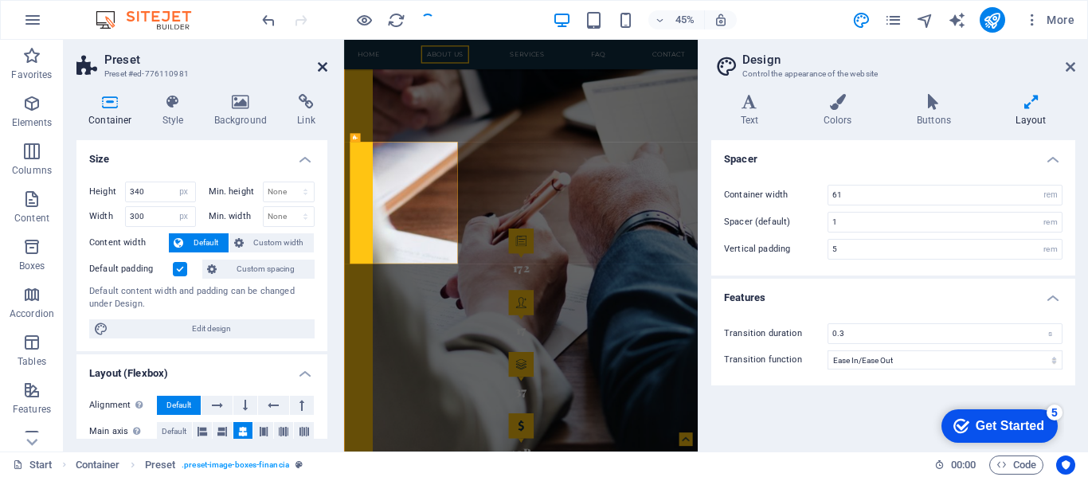
click at [324, 68] on icon at bounding box center [323, 67] width 10 height 13
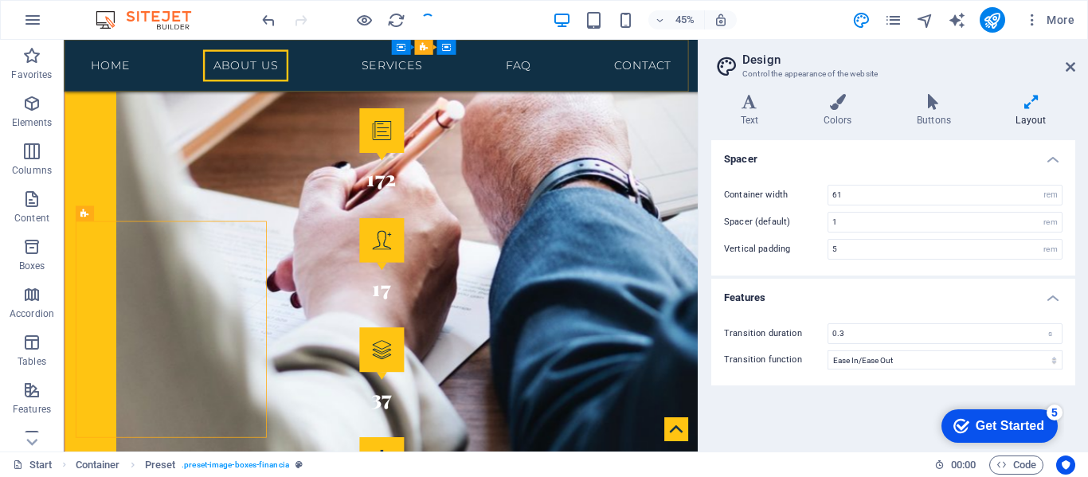
scroll to position [2136, 0]
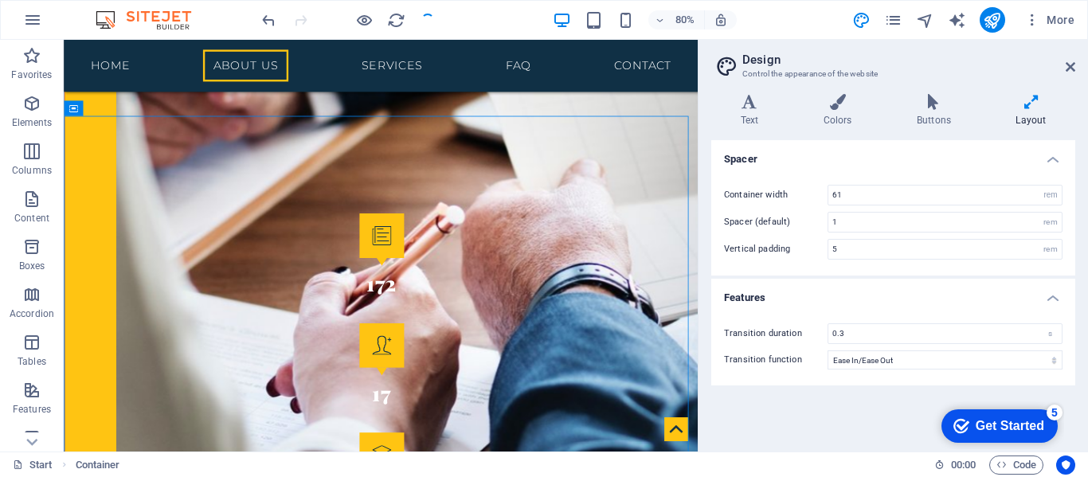
click at [964, 53] on h2 "Design" at bounding box center [908, 60] width 333 height 14
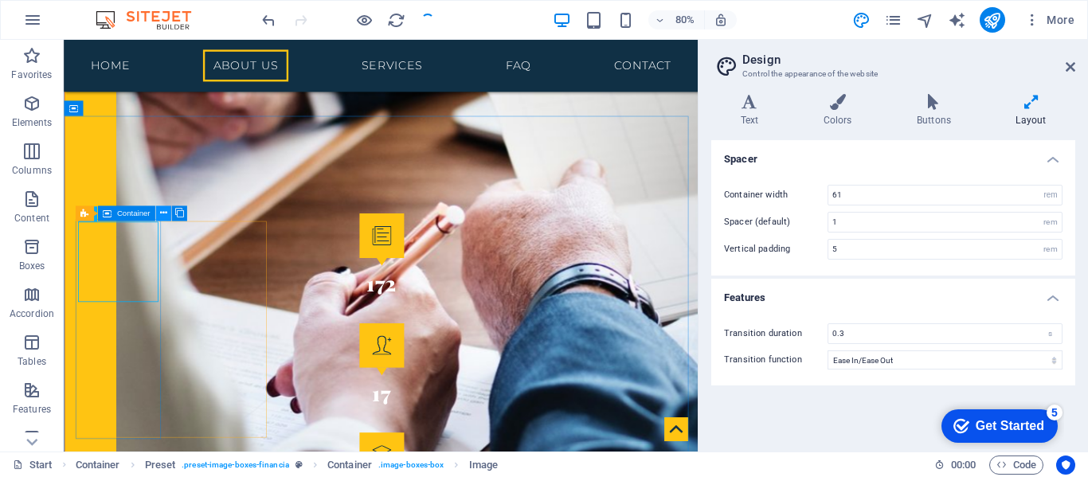
click at [161, 212] on icon at bounding box center [162, 214] width 7 height 14
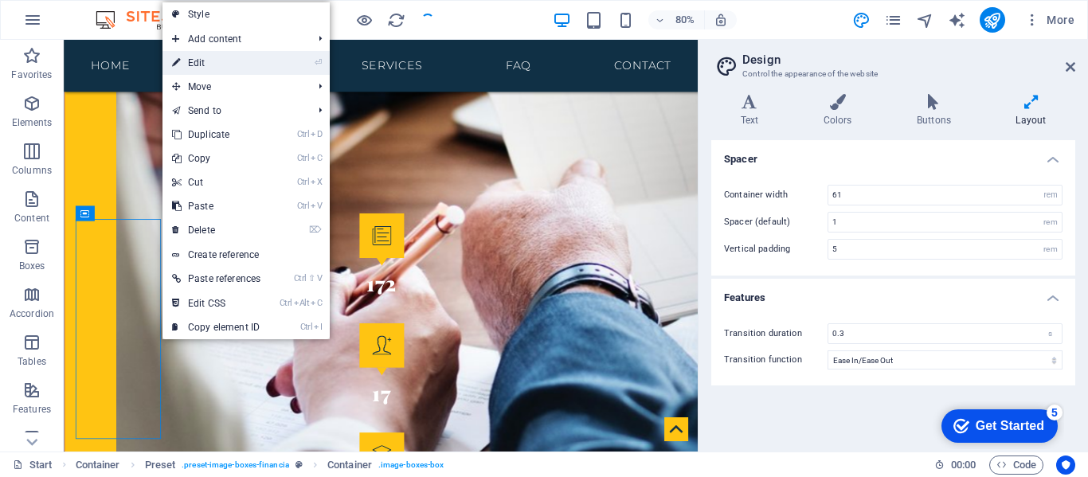
click at [185, 60] on link "⏎ Edit" at bounding box center [216, 63] width 108 height 24
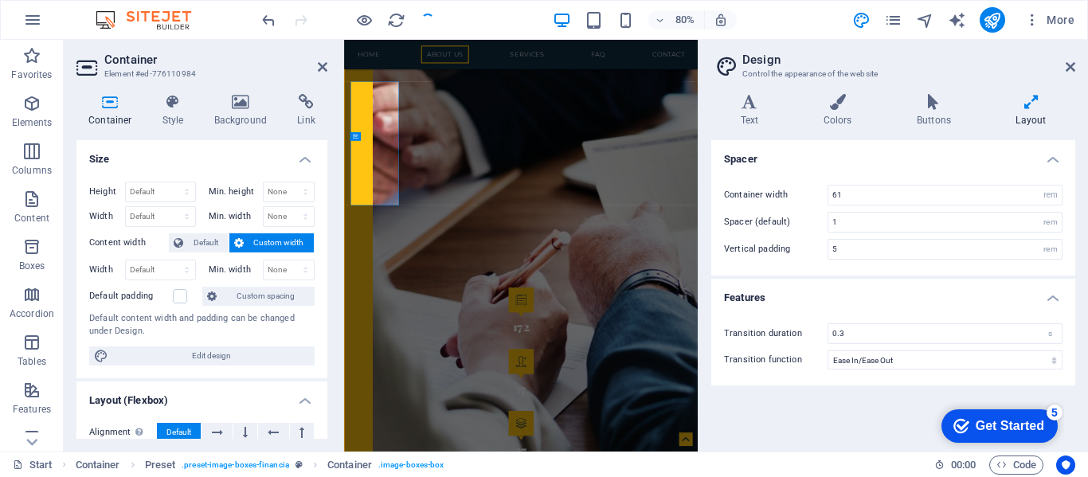
scroll to position [2268, 0]
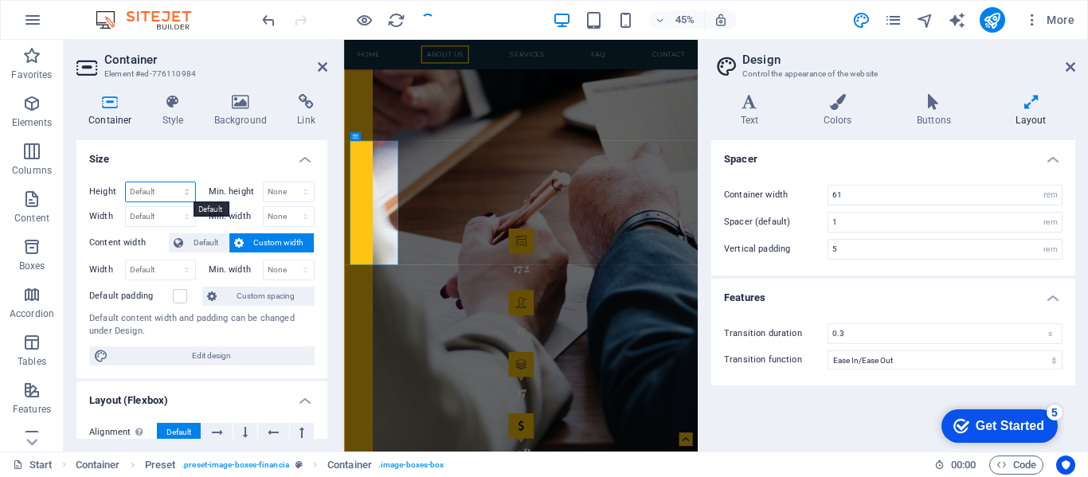
click at [139, 194] on select "Default px rem % vh vw" at bounding box center [160, 191] width 69 height 19
select select "px"
click at [170, 182] on select "Default px rem % vh vw" at bounding box center [160, 191] width 69 height 19
type input "340"
click at [146, 214] on select "Default px rem % em vh vw" at bounding box center [160, 216] width 69 height 19
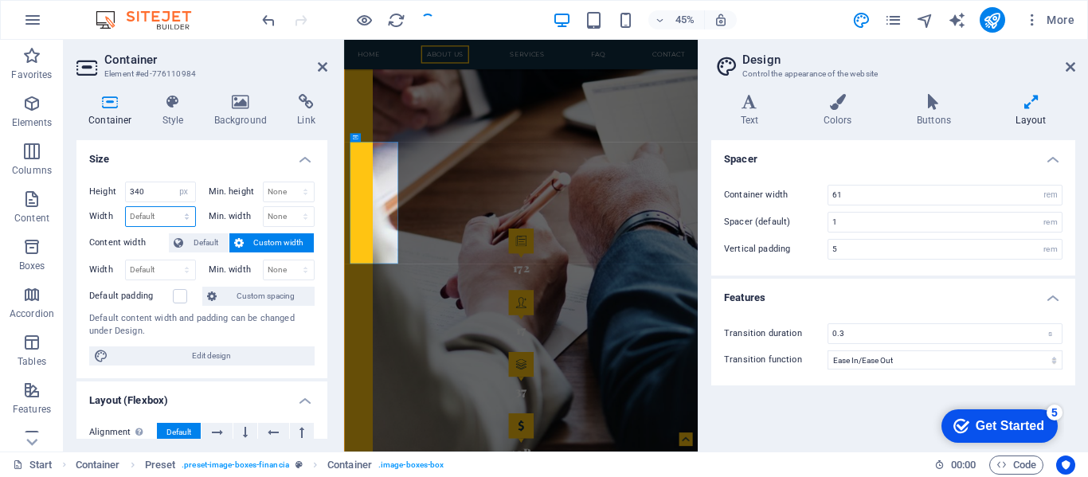
select select "px"
click at [170, 207] on select "Default px rem % em vh vw" at bounding box center [160, 216] width 69 height 19
type input "600"
click at [272, 216] on select "None px rem % vh vw" at bounding box center [289, 216] width 51 height 19
click at [168, 209] on input "600" at bounding box center [160, 216] width 69 height 19
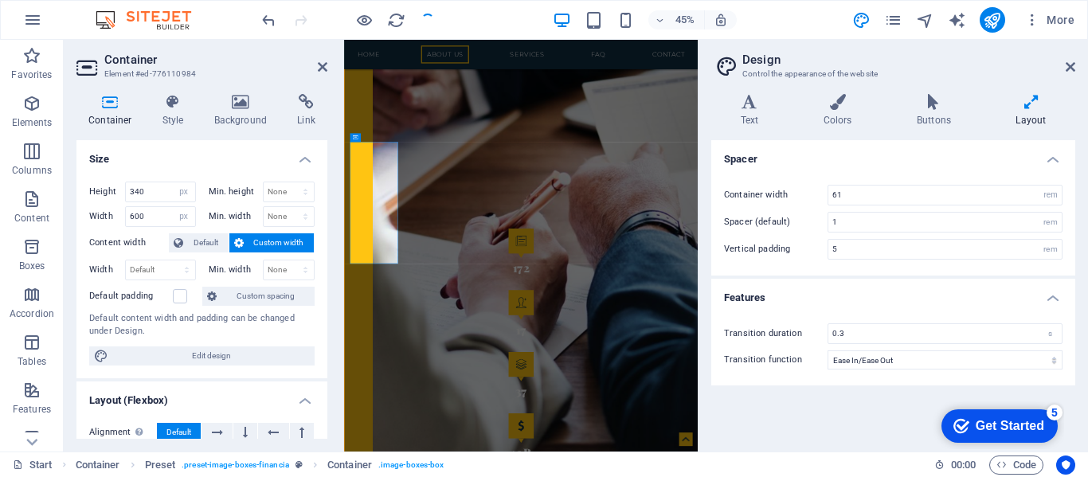
click at [248, 241] on span "Custom width" at bounding box center [278, 242] width 61 height 19
click at [189, 268] on select "Default px rem % em vh vw" at bounding box center [160, 269] width 69 height 19
select select "px"
click at [170, 260] on select "Default px rem % em vh vw" at bounding box center [160, 269] width 69 height 19
type input "900"
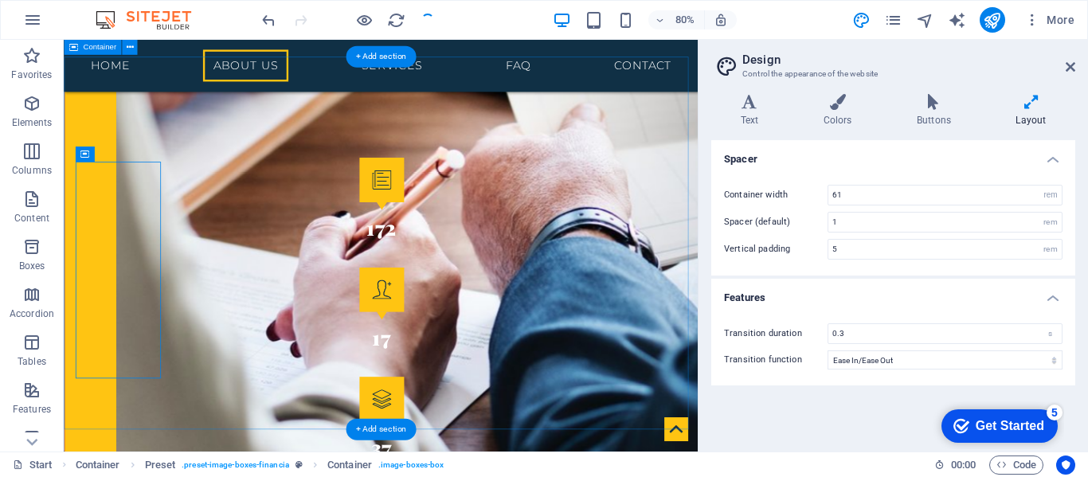
scroll to position [2201, 0]
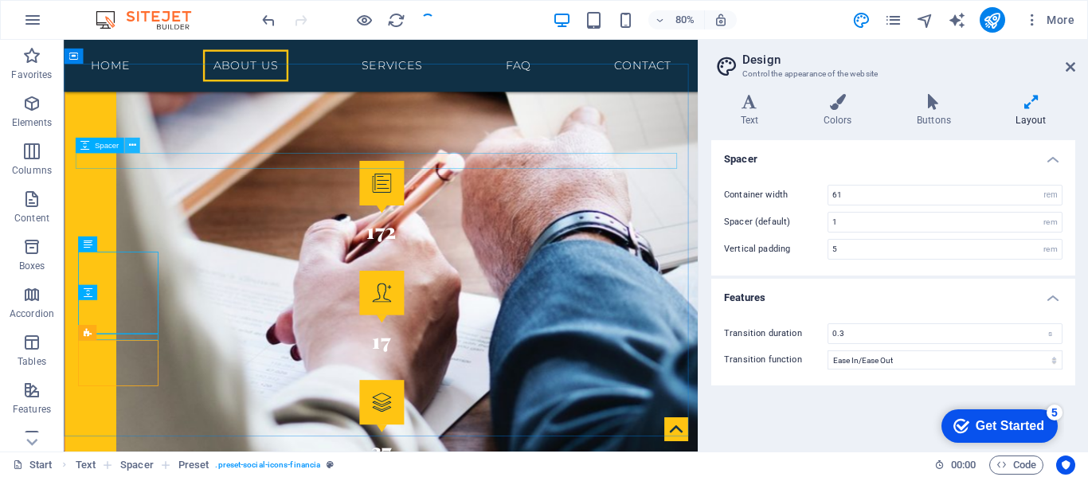
click at [131, 144] on icon at bounding box center [131, 146] width 7 height 14
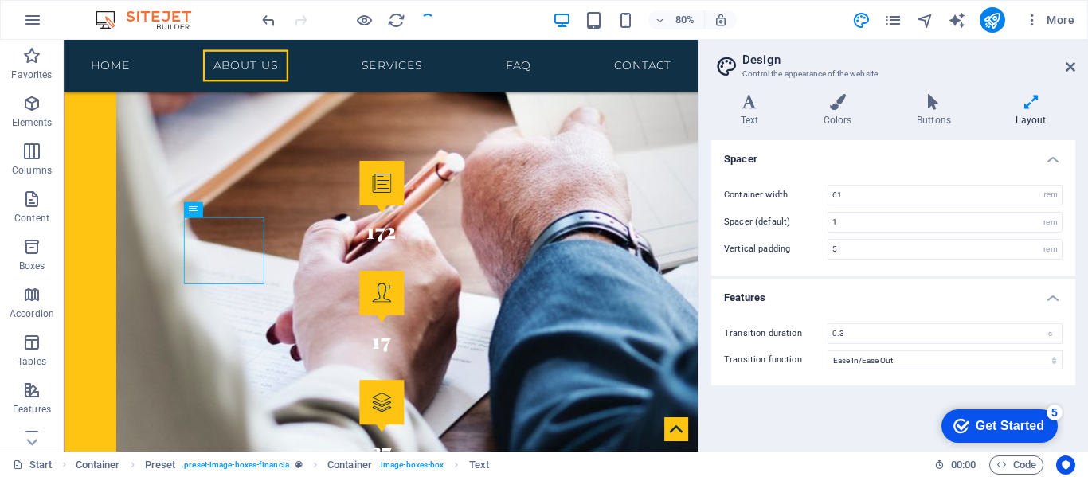
click at [433, 21] on div at bounding box center [348, 19] width 178 height 25
